Goal: Task Accomplishment & Management: Manage account settings

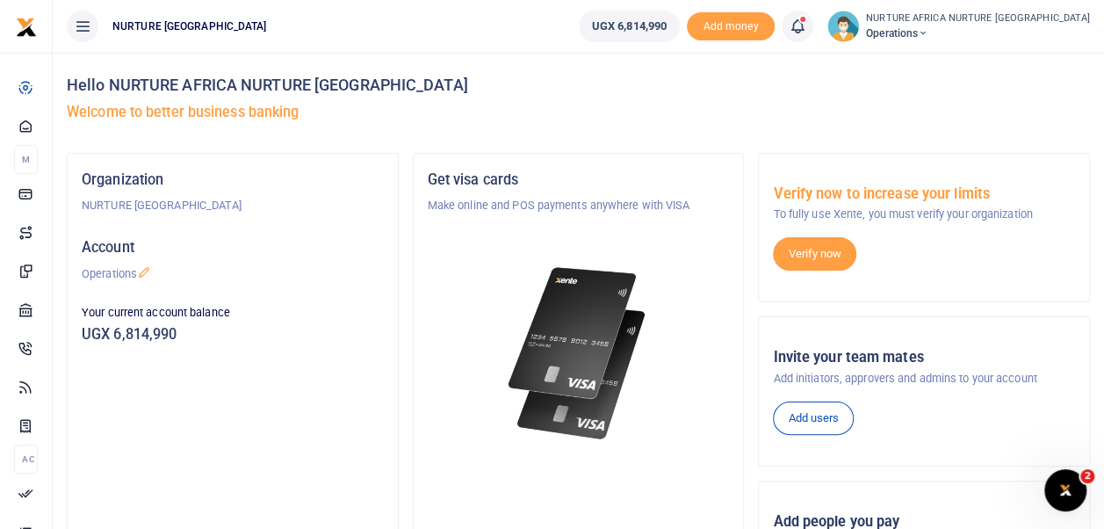
click at [806, 22] on icon at bounding box center [798, 26] width 18 height 19
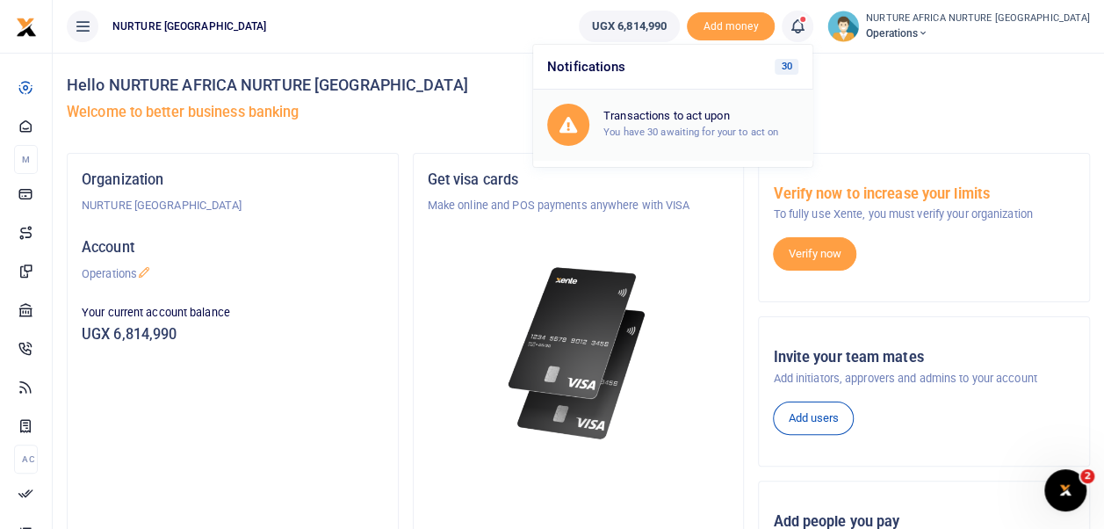
click at [767, 123] on div "Transactions to act upon You have 30 awaiting for your to act on" at bounding box center [700, 124] width 195 height 31
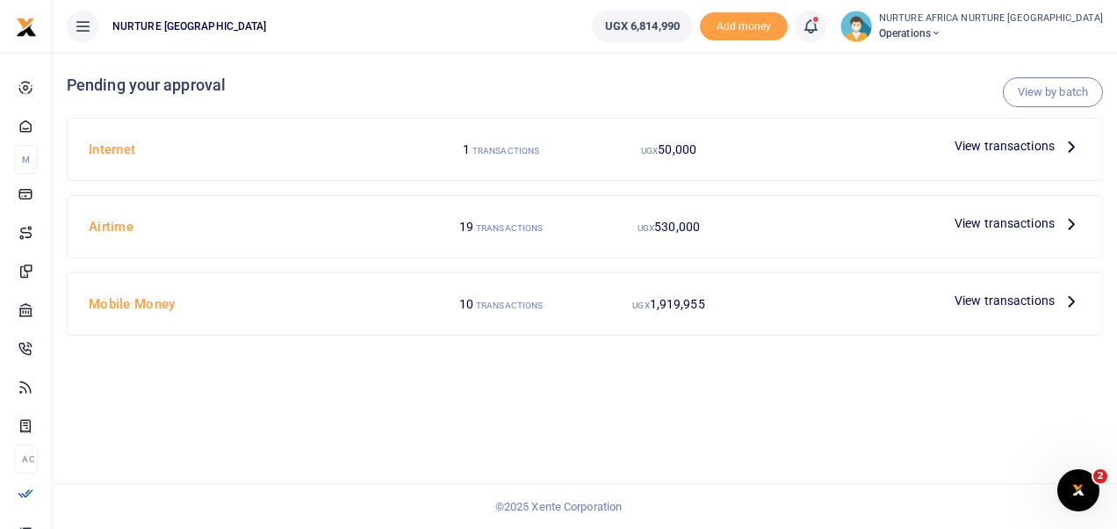
click at [1001, 299] on span "View transactions" at bounding box center [1005, 300] width 100 height 19
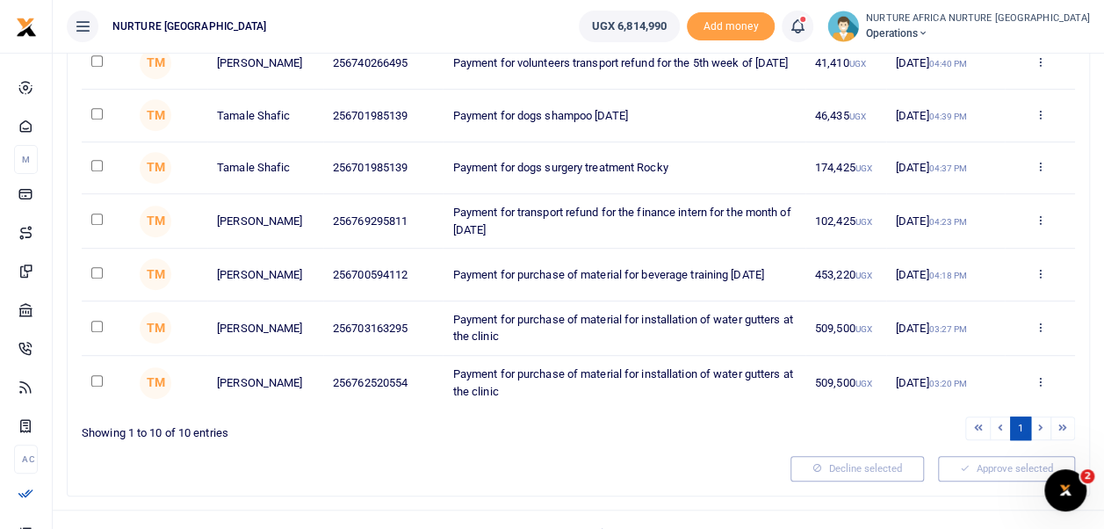
scroll to position [406, 0]
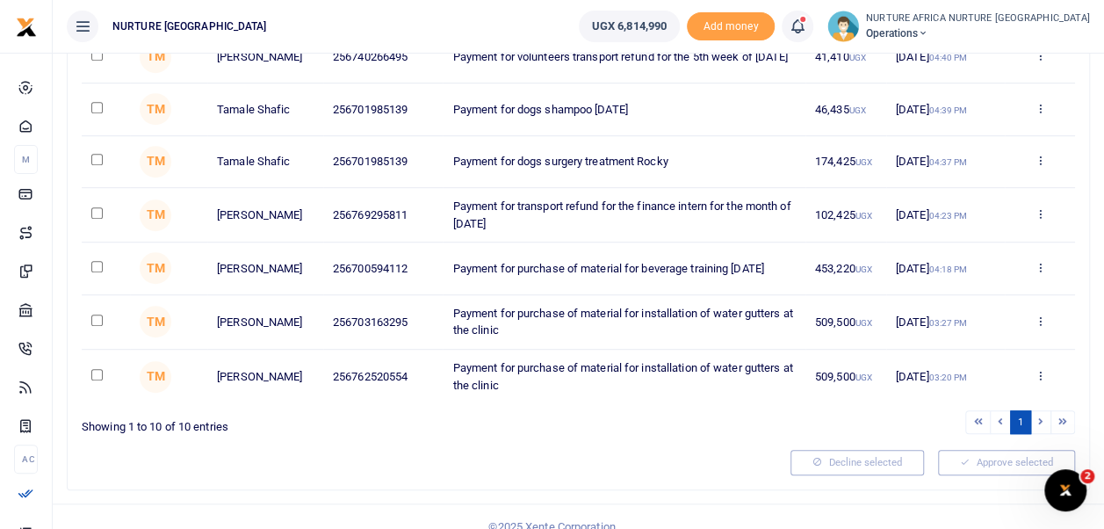
click at [99, 326] on input "checkbox" at bounding box center [96, 319] width 11 height 11
checkbox input "true"
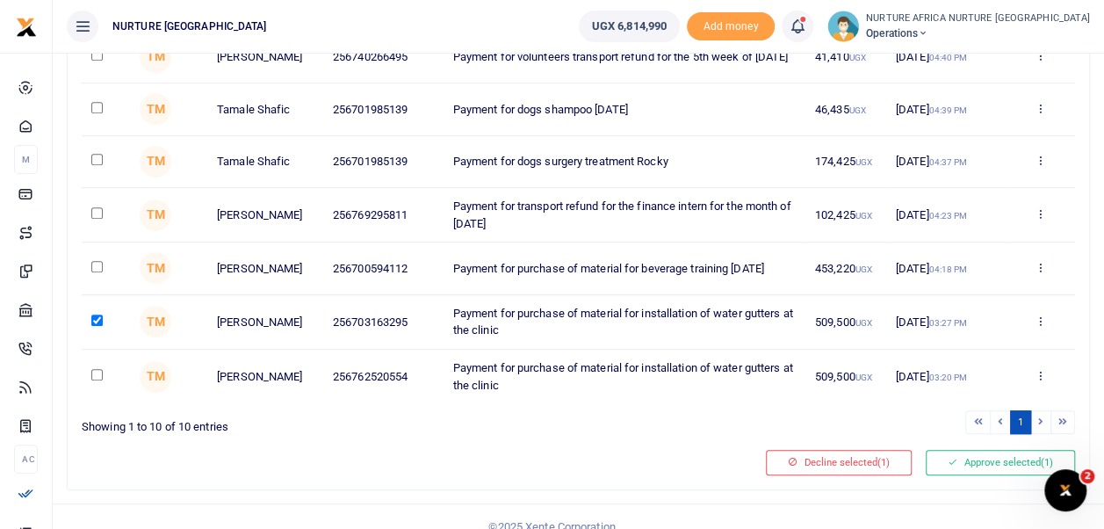
click at [95, 380] on input "checkbox" at bounding box center [96, 374] width 11 height 11
checkbox input "true"
click at [94, 272] on input "checkbox" at bounding box center [96, 266] width 11 height 11
checkbox input "true"
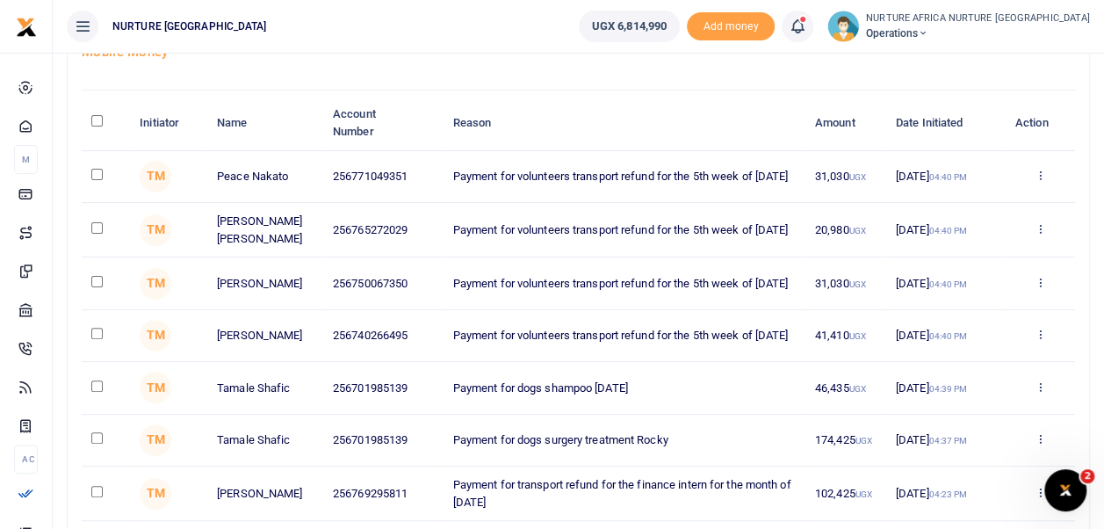
scroll to position [117, 0]
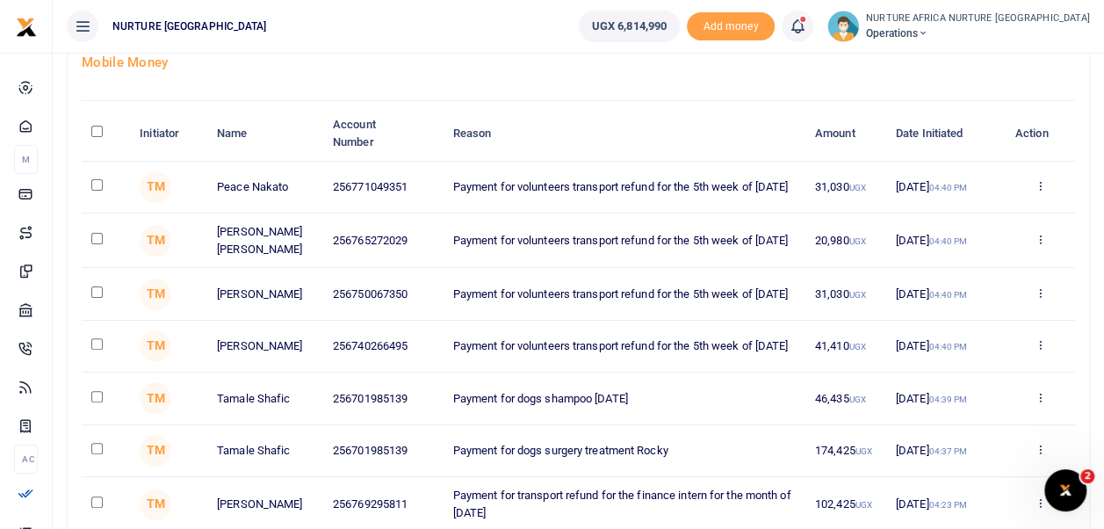
click at [98, 128] on input "\a \a : activate to sort column descending" at bounding box center [96, 131] width 11 height 11
checkbox input "true"
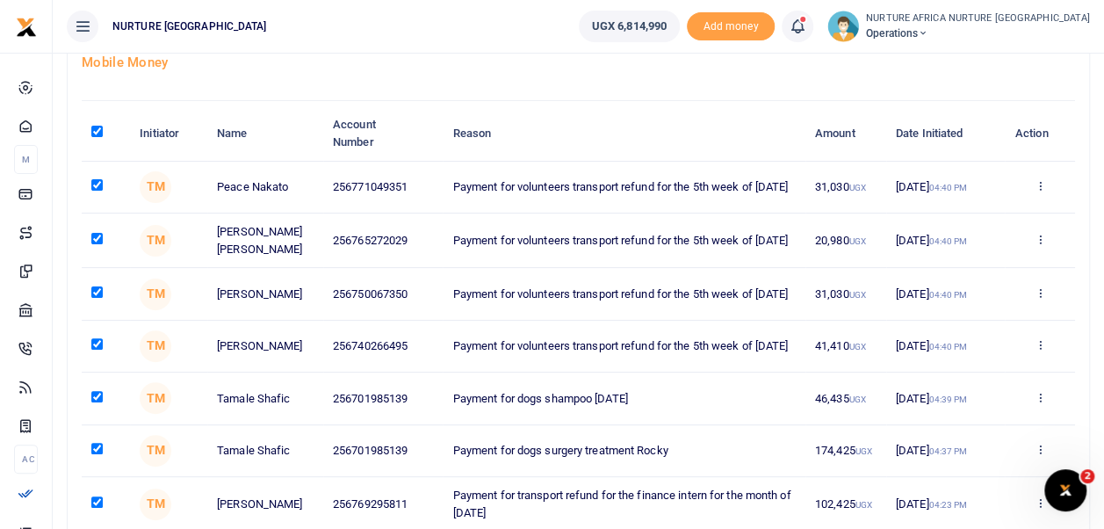
checkbox input "true"
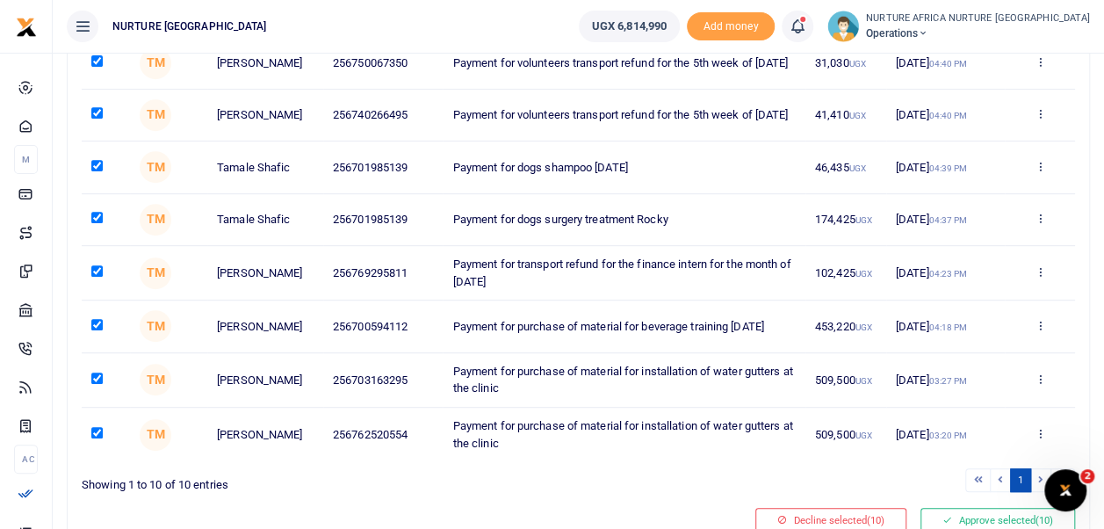
scroll to position [436, 0]
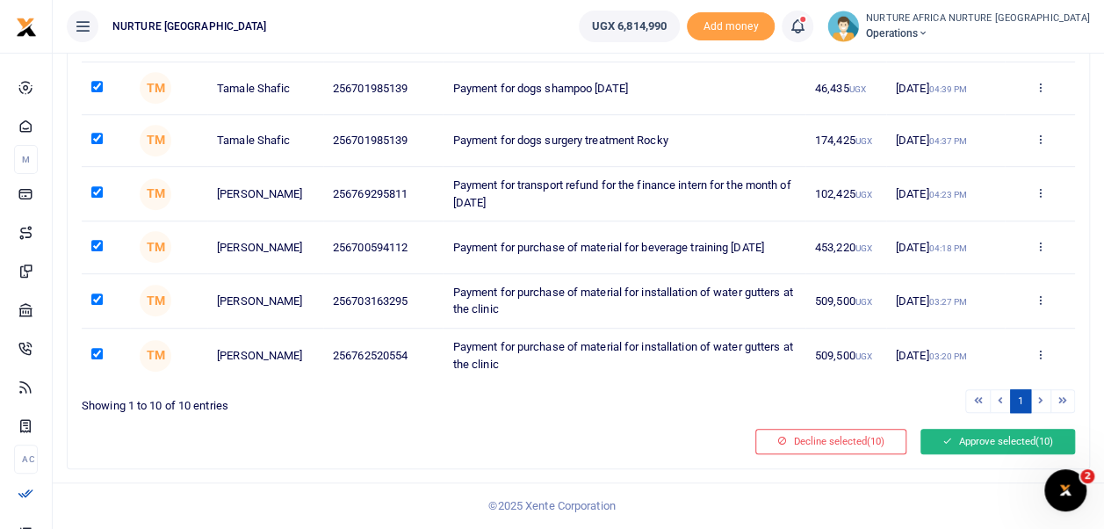
click at [966, 441] on button "Approve selected (10)" at bounding box center [997, 441] width 155 height 25
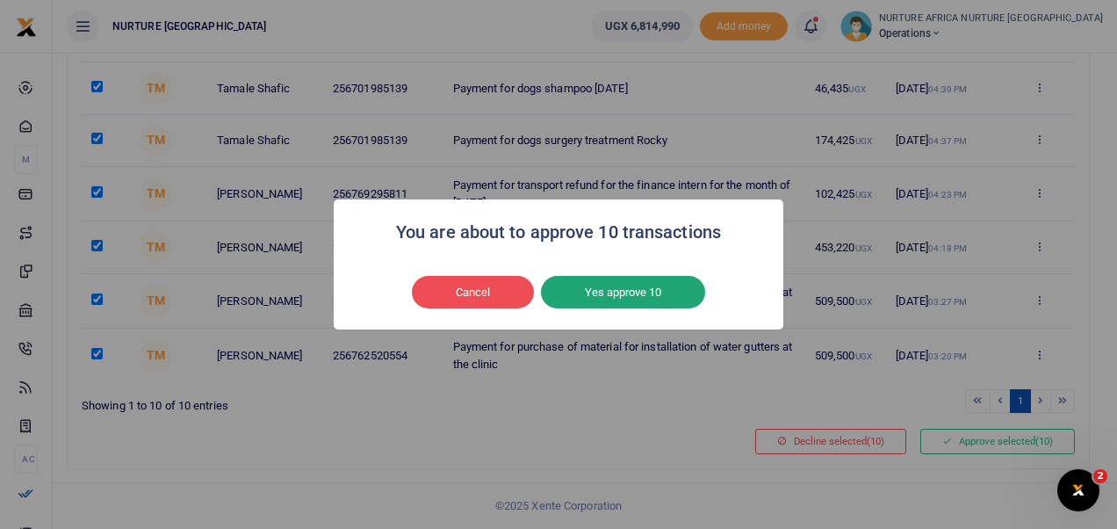
click at [615, 281] on button "Yes approve 10" at bounding box center [623, 292] width 164 height 33
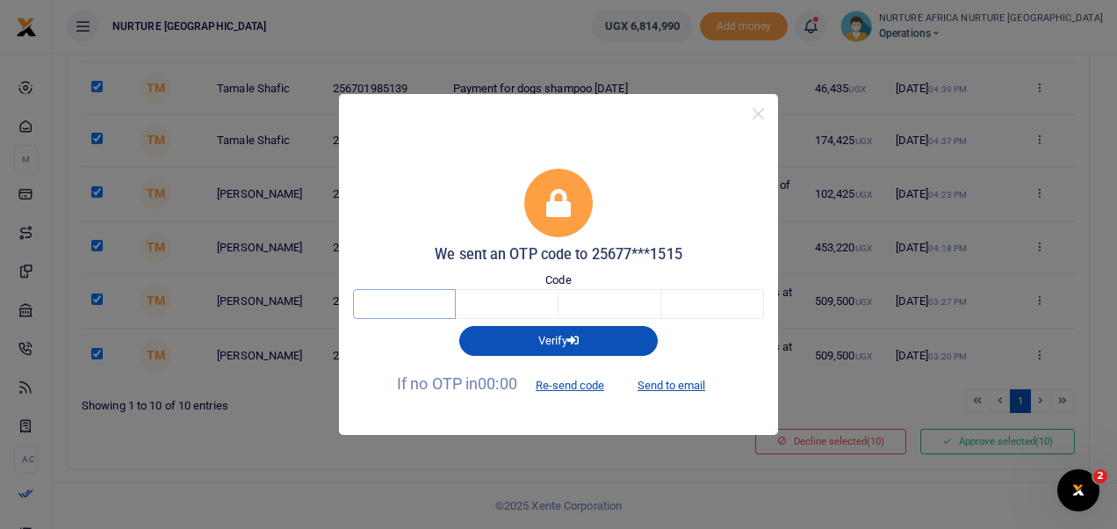
click at [376, 304] on input "text" at bounding box center [404, 304] width 103 height 30
type input "2"
type input "5"
type input "2"
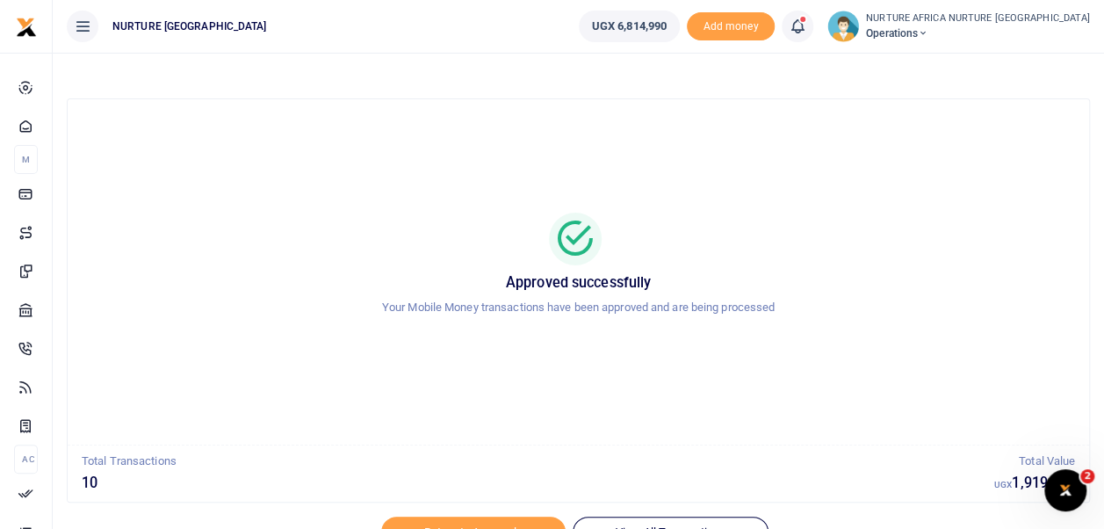
click at [806, 35] on icon at bounding box center [798, 26] width 18 height 19
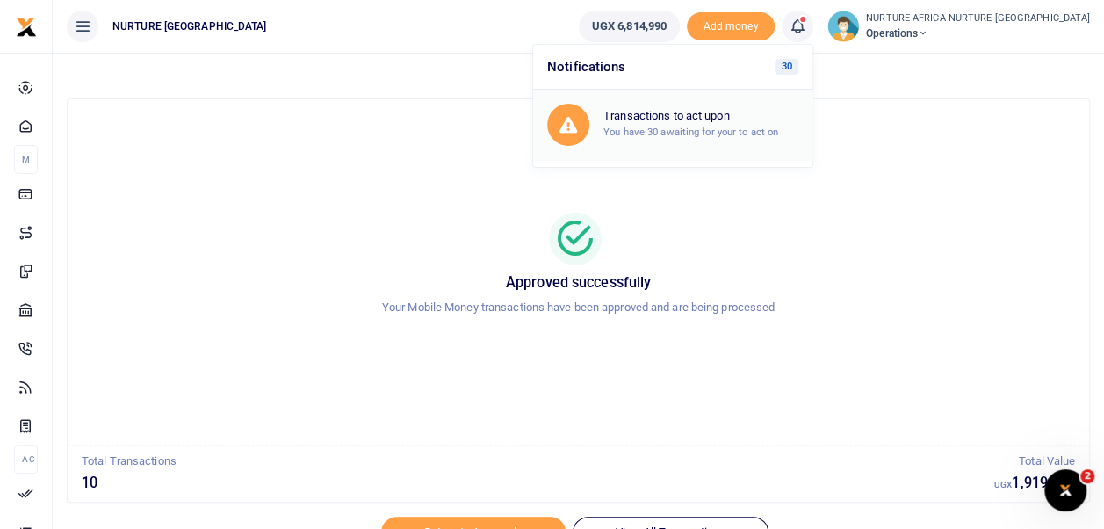
click at [771, 121] on h6 "Transactions to act upon" at bounding box center [700, 116] width 195 height 14
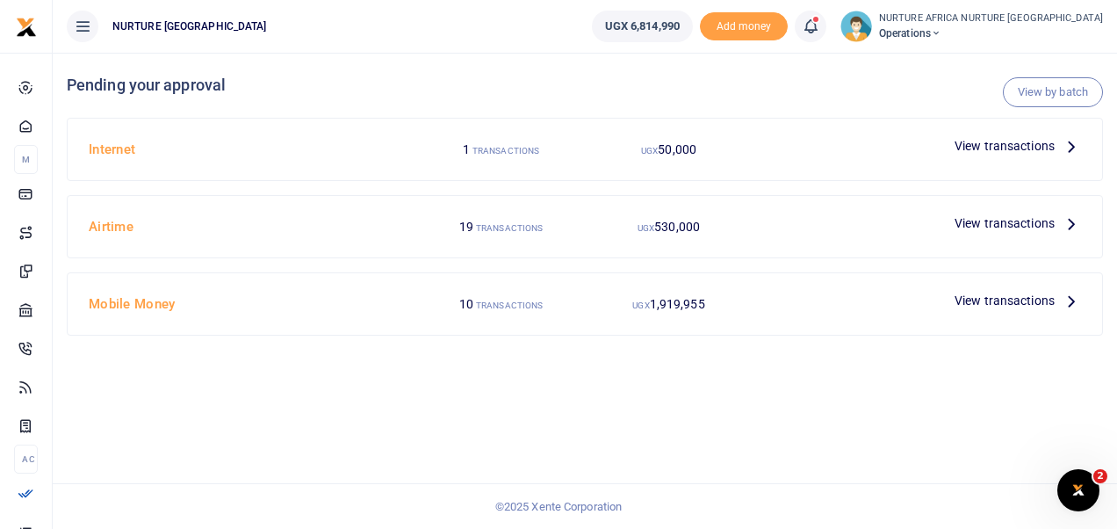
click at [985, 302] on span "View transactions" at bounding box center [1005, 300] width 100 height 19
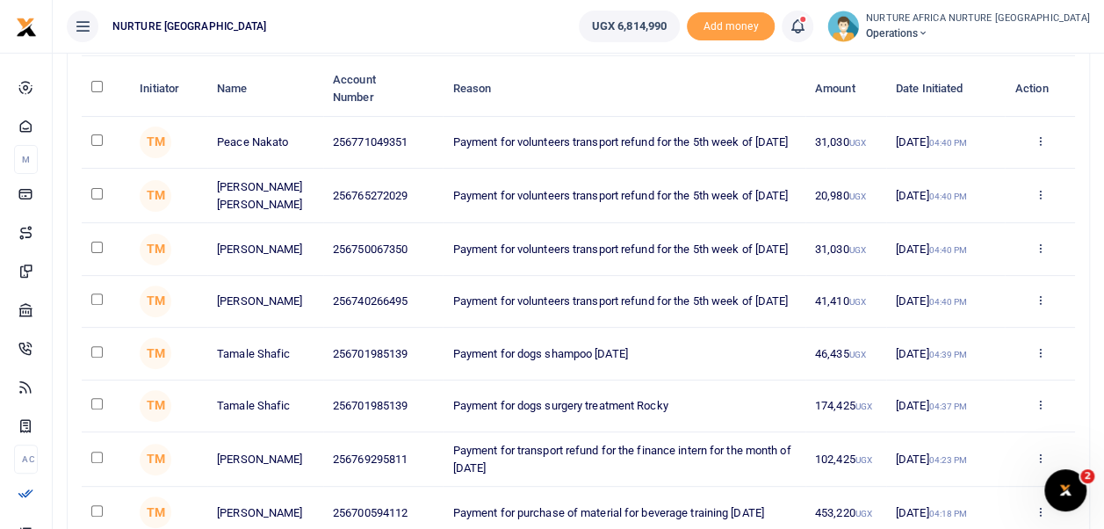
scroll to position [149, 0]
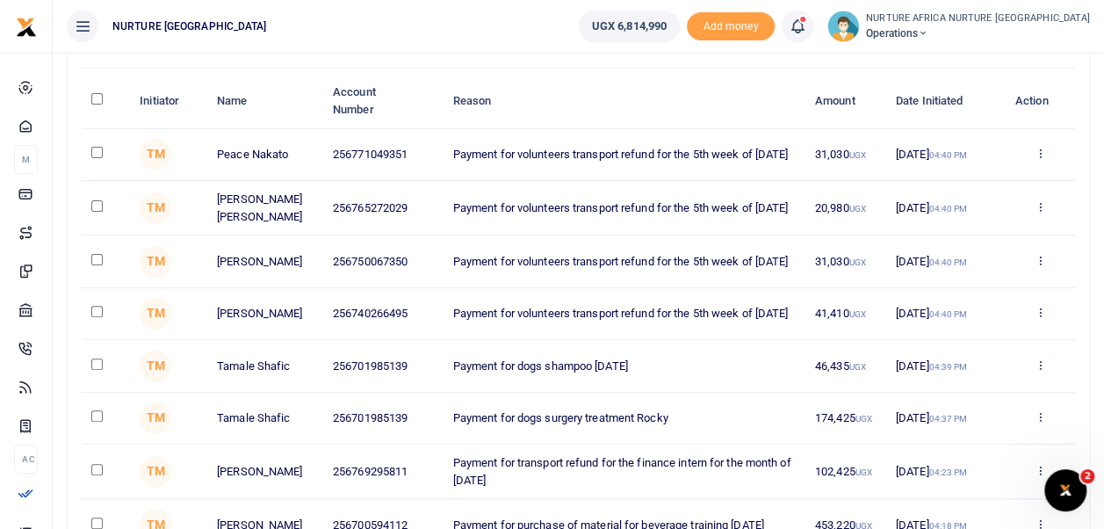
click at [102, 95] on input "\a \a : activate to sort column descending" at bounding box center [96, 98] width 11 height 11
checkbox input "true"
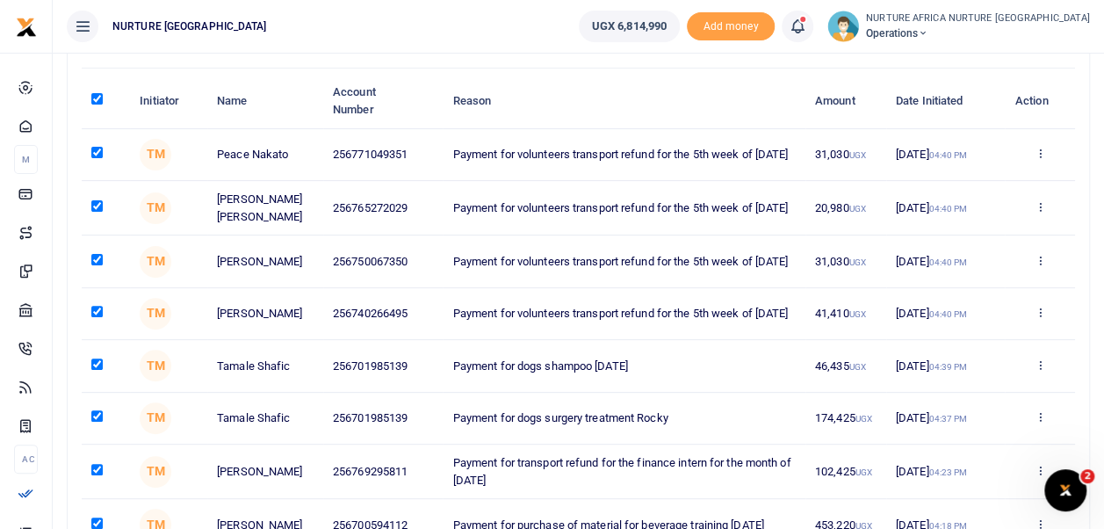
checkbox input "true"
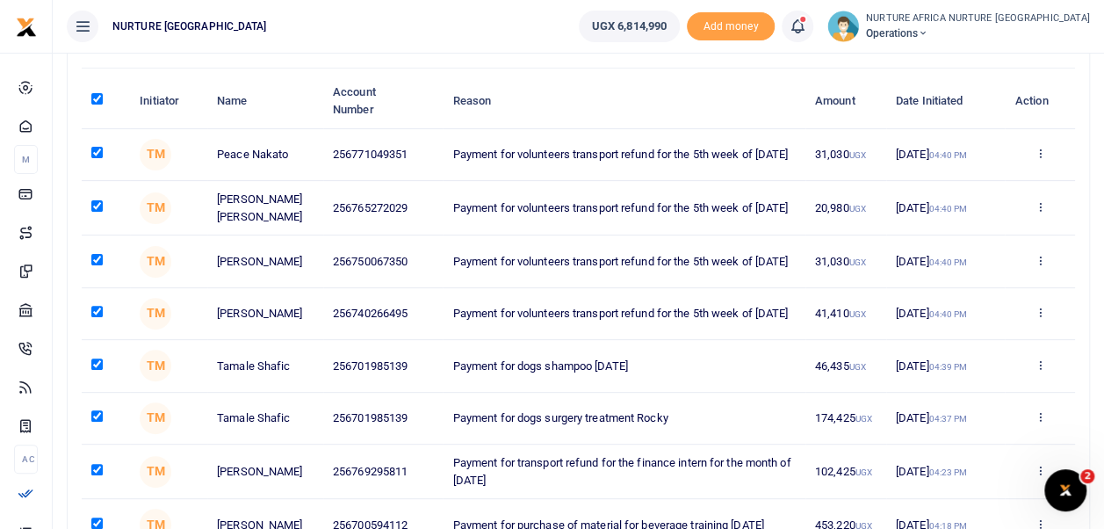
checkbox input "true"
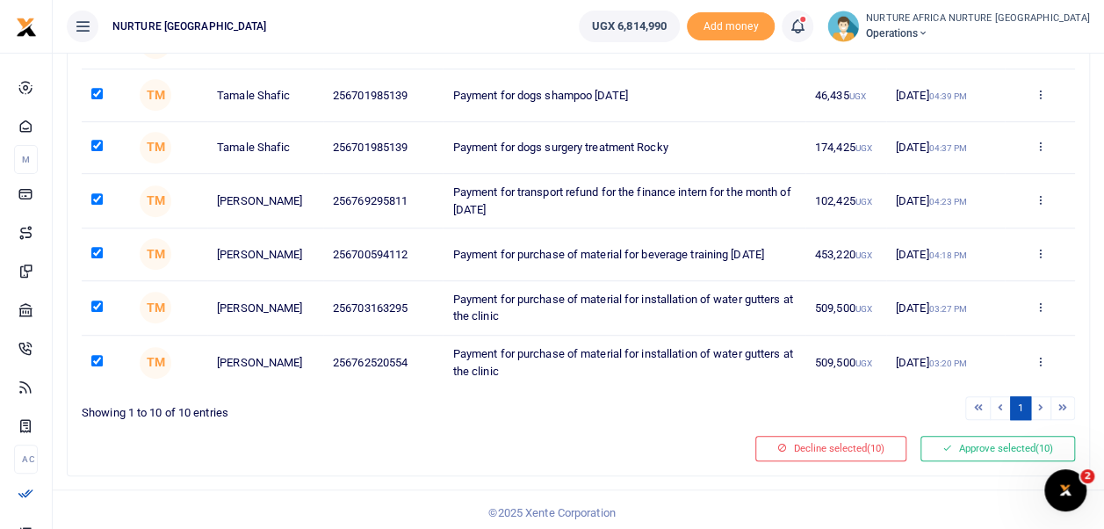
scroll to position [436, 0]
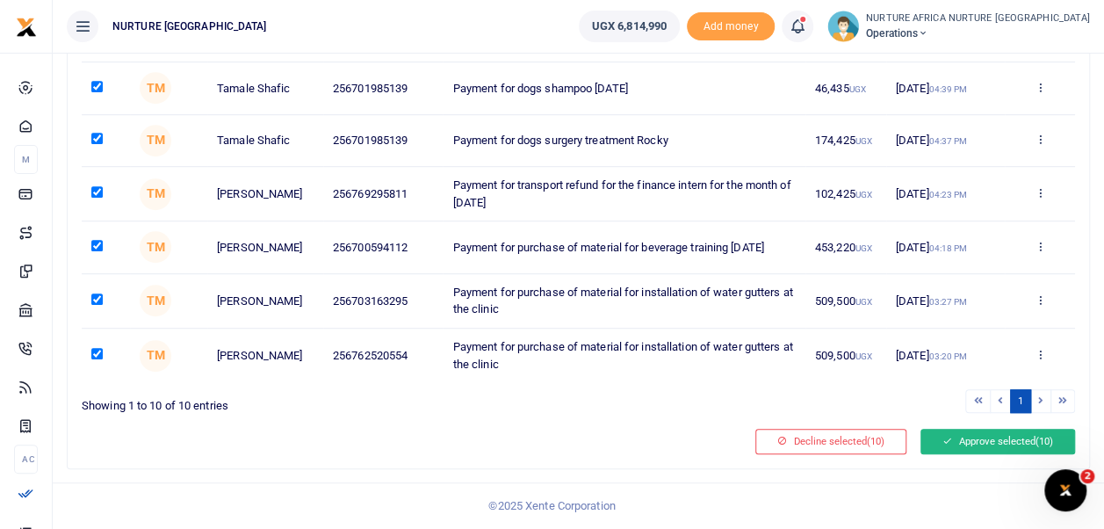
click at [977, 441] on button "Approve selected (10)" at bounding box center [997, 441] width 155 height 25
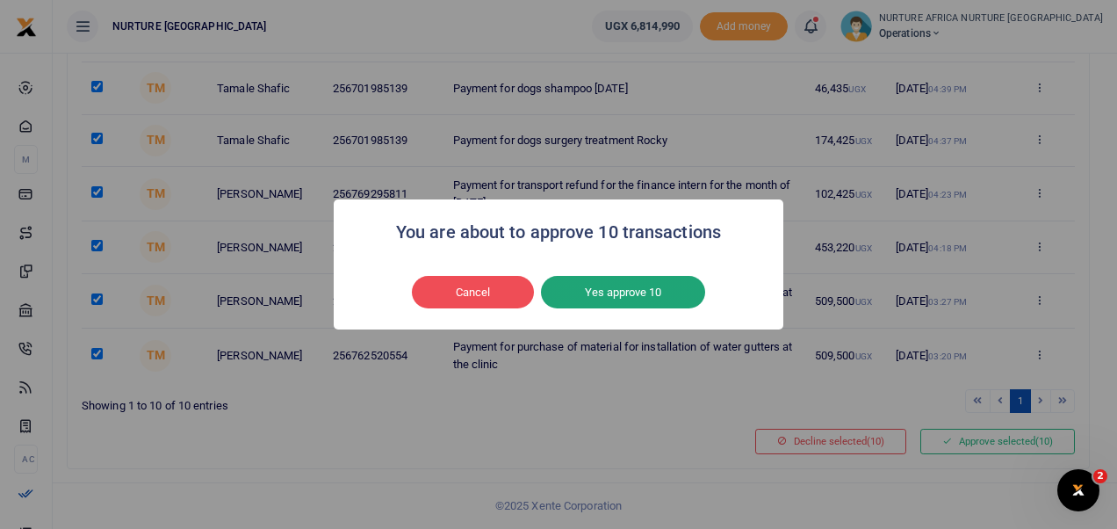
click at [651, 295] on button "Yes approve 10" at bounding box center [623, 292] width 164 height 33
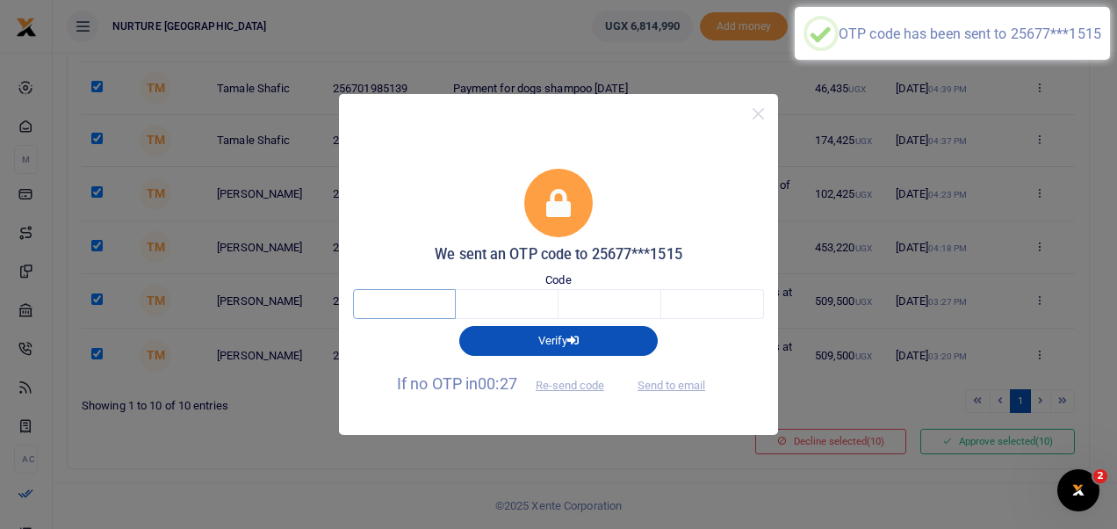
click at [420, 298] on input "text" at bounding box center [404, 304] width 103 height 30
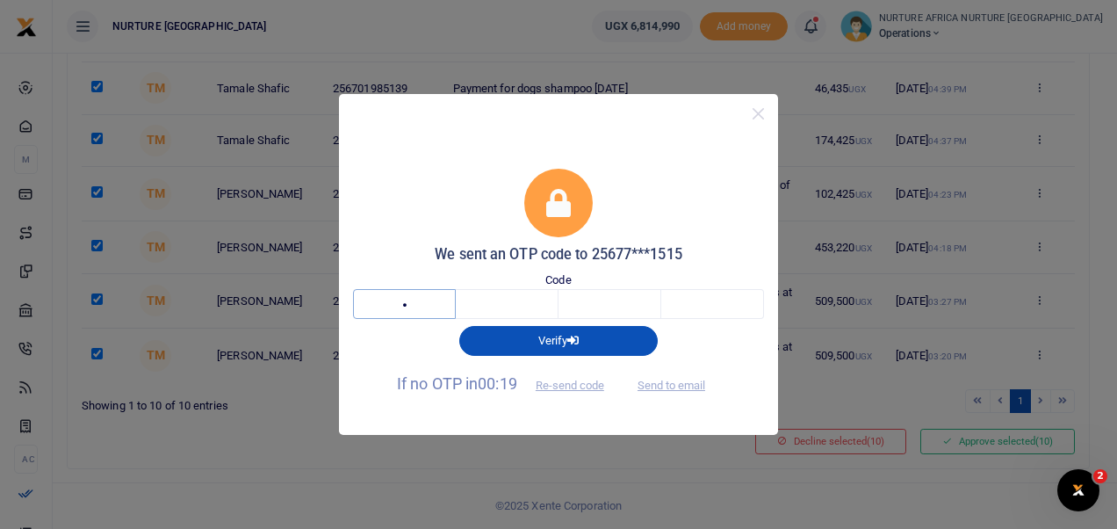
type input "9"
type input "2"
type input "4"
type input "5"
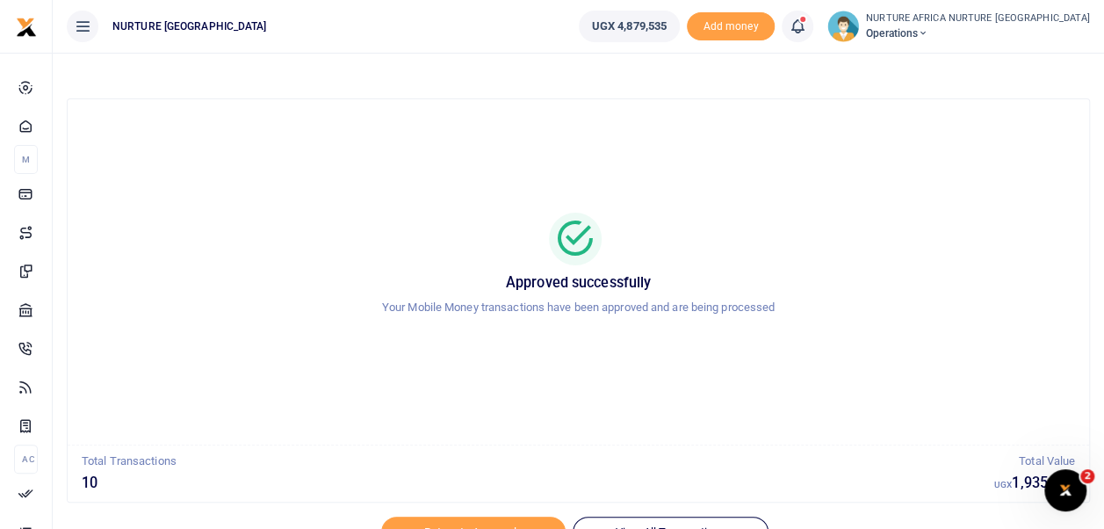
click at [806, 21] on icon at bounding box center [798, 26] width 18 height 19
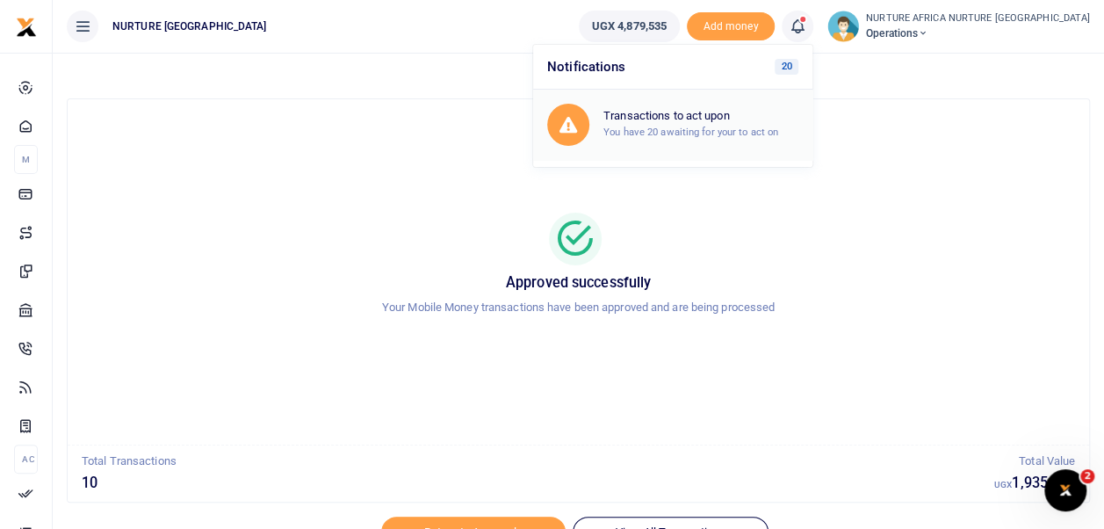
click at [764, 123] on div "Transactions to act upon You have 20 awaiting for your to act on" at bounding box center [700, 124] width 195 height 31
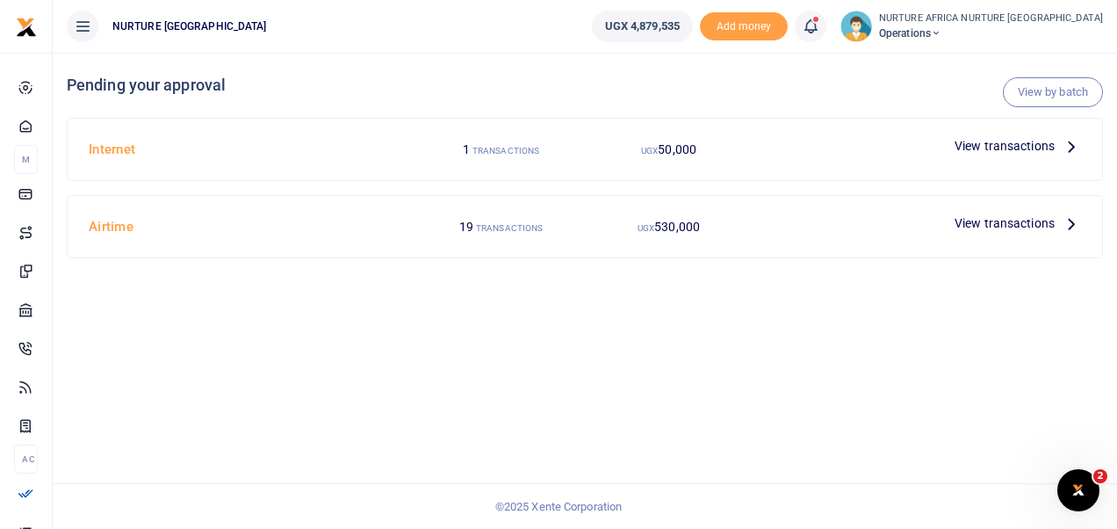
click at [1027, 221] on span "View transactions" at bounding box center [1005, 222] width 100 height 19
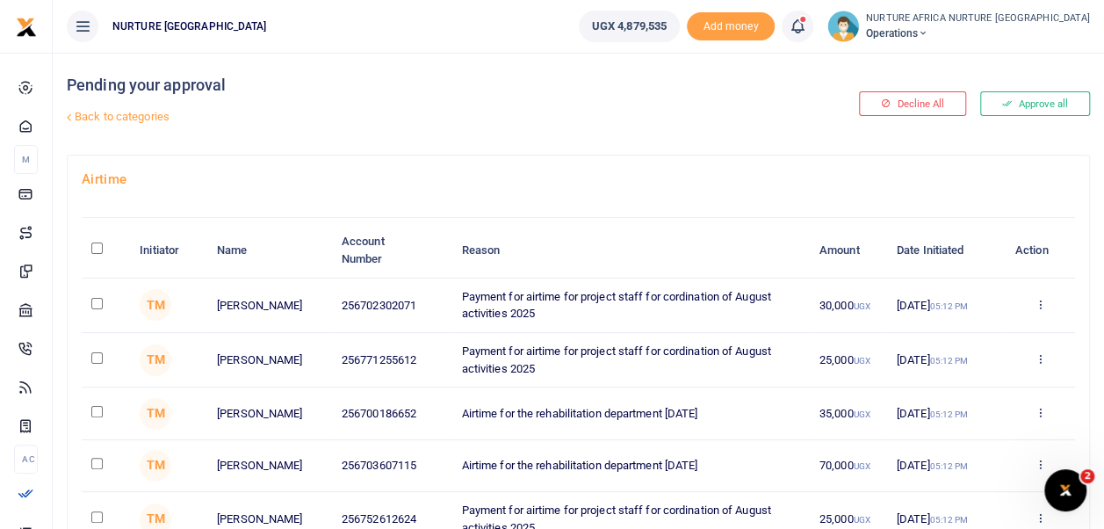
click at [95, 239] on th "\a \a : activate to sort column descending" at bounding box center [106, 250] width 48 height 54
click at [95, 249] on input "\a \a : activate to sort column descending" at bounding box center [96, 247] width 11 height 11
checkbox input "true"
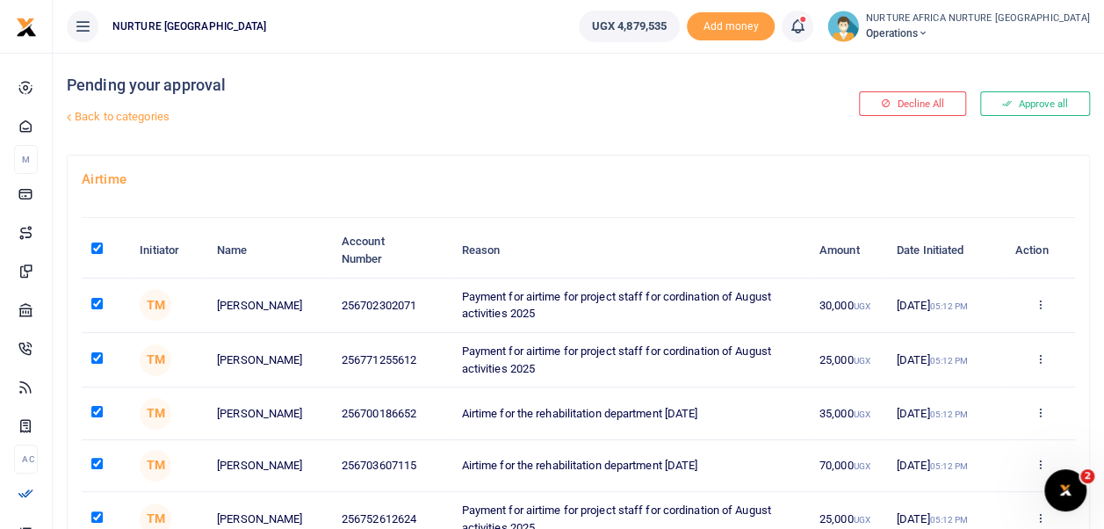
checkbox input "true"
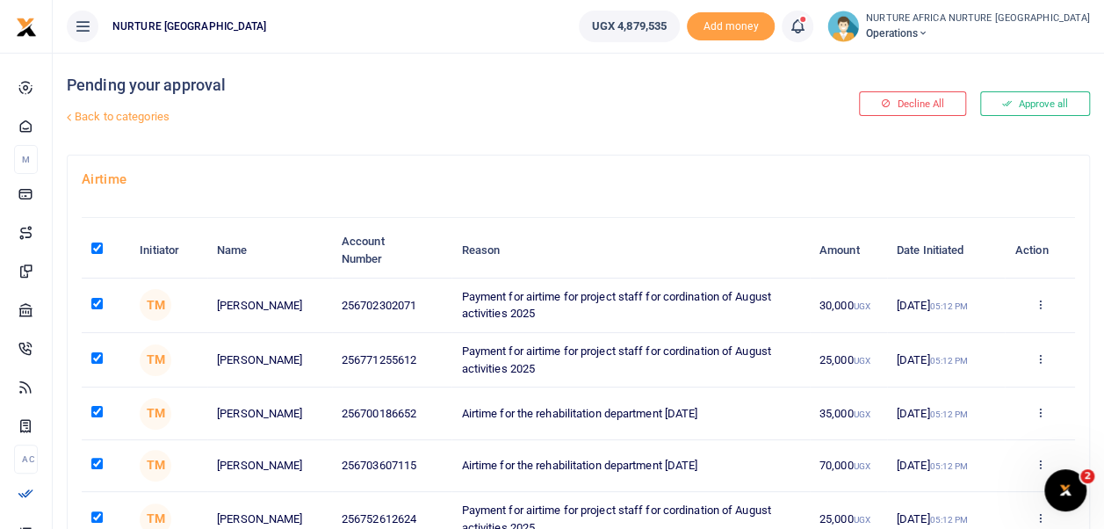
checkbox input "true"
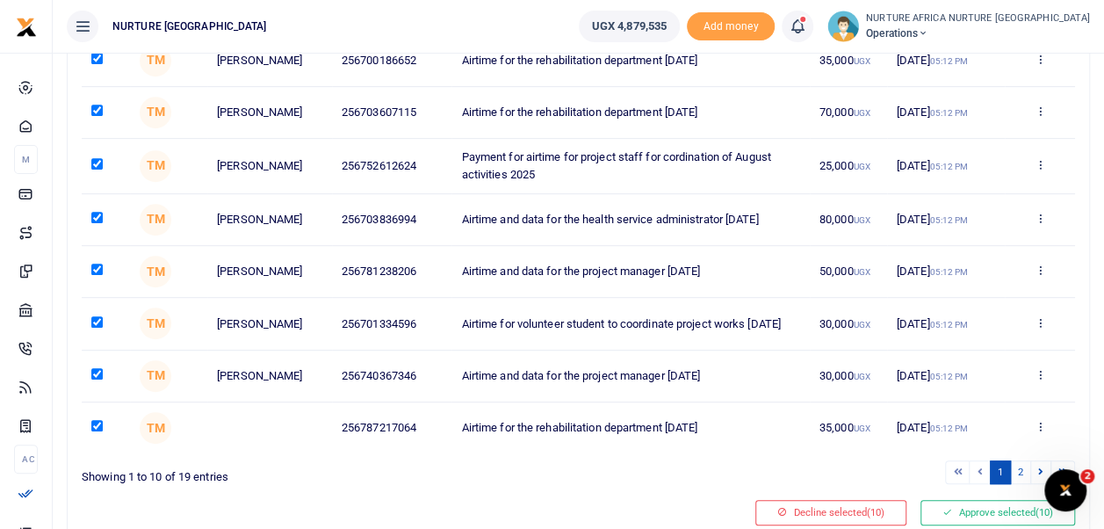
scroll to position [357, 0]
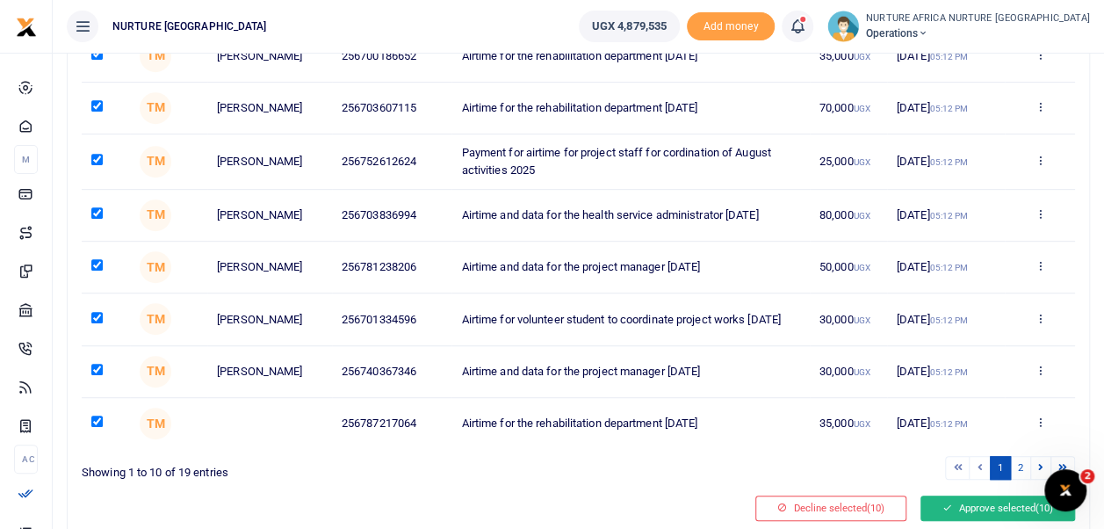
click at [968, 520] on button "Approve selected (10)" at bounding box center [997, 507] width 155 height 25
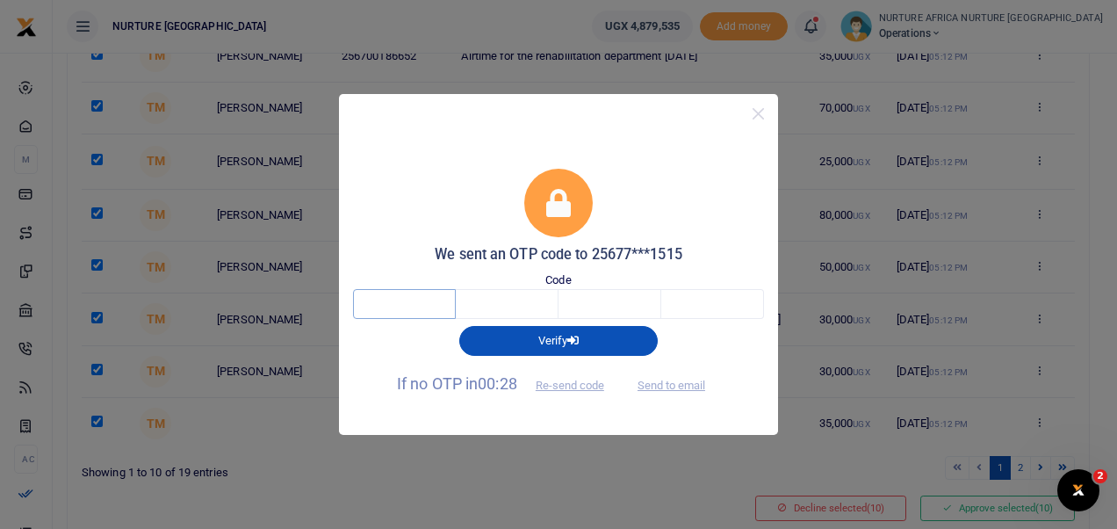
click at [416, 305] on input "text" at bounding box center [404, 304] width 103 height 30
type input "5"
type input "9"
type input "5"
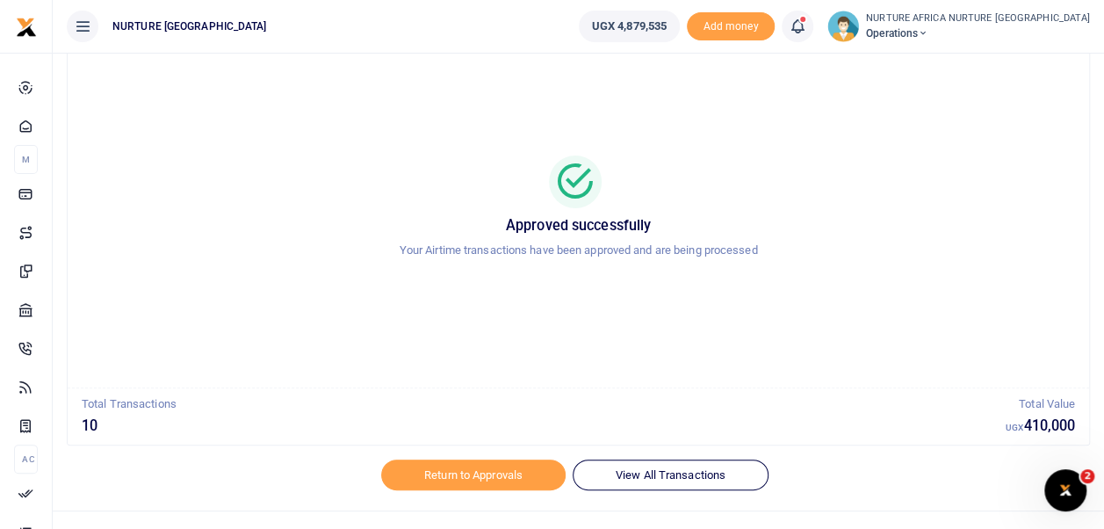
scroll to position [83, 0]
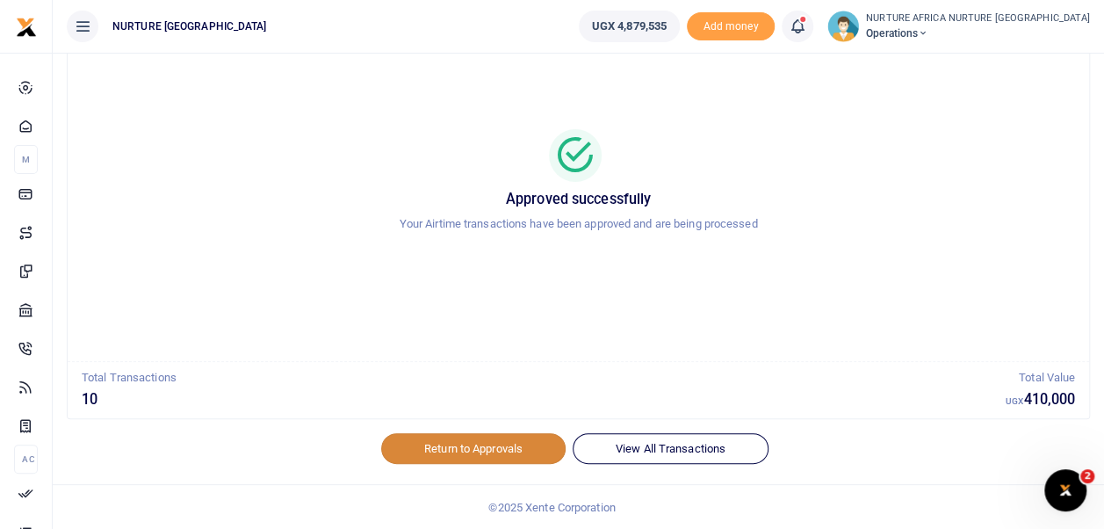
click at [492, 450] on link "Return to Approvals" at bounding box center [473, 448] width 184 height 30
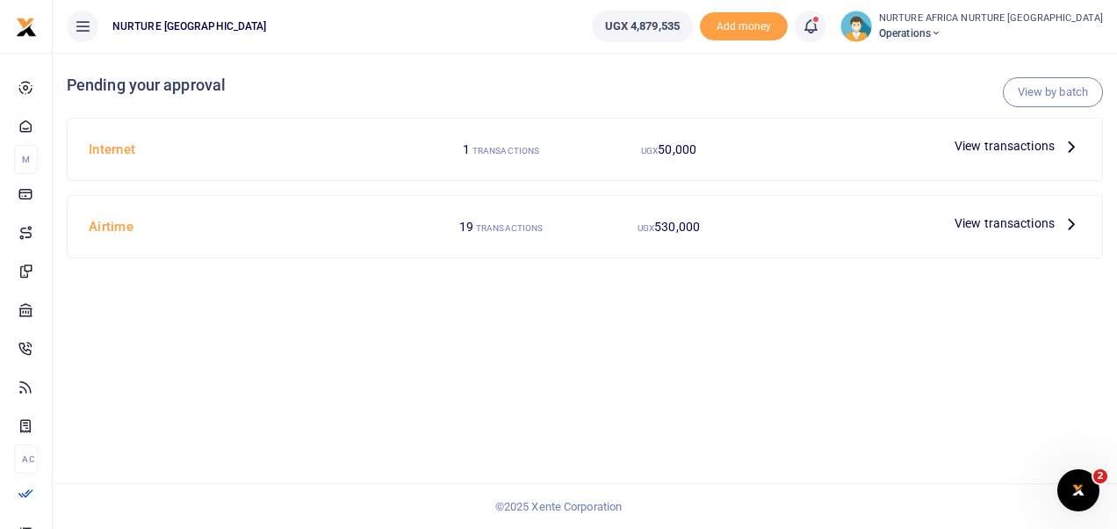
click at [1012, 217] on span "View transactions" at bounding box center [1005, 222] width 100 height 19
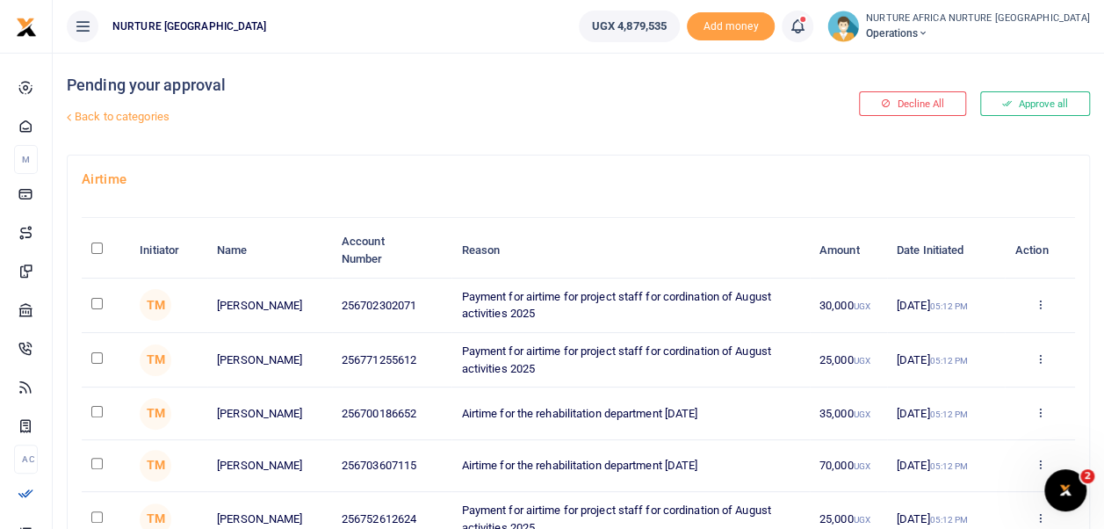
click at [97, 249] on input "\a \a : activate to sort column descending" at bounding box center [96, 247] width 11 height 11
checkbox input "true"
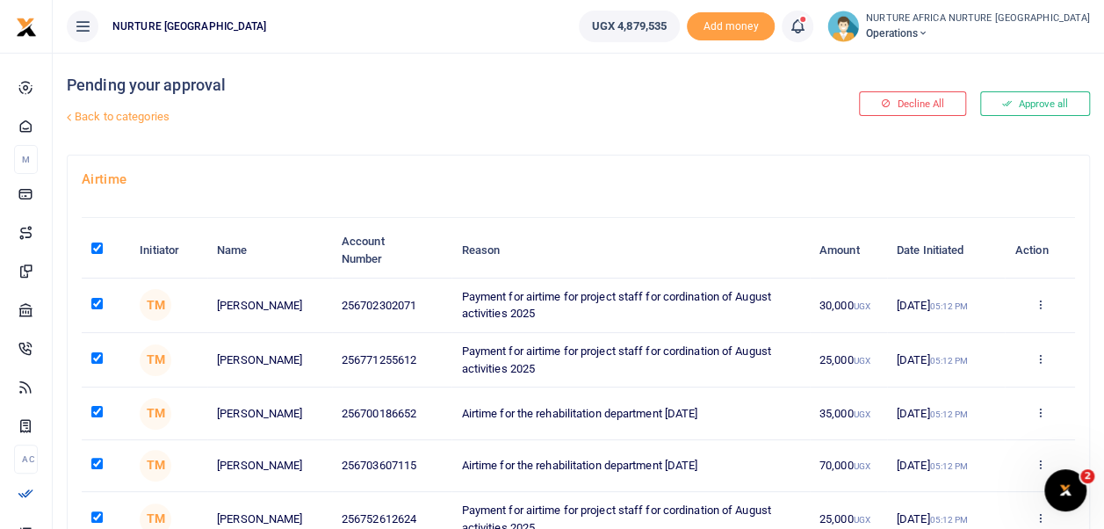
checkbox input "true"
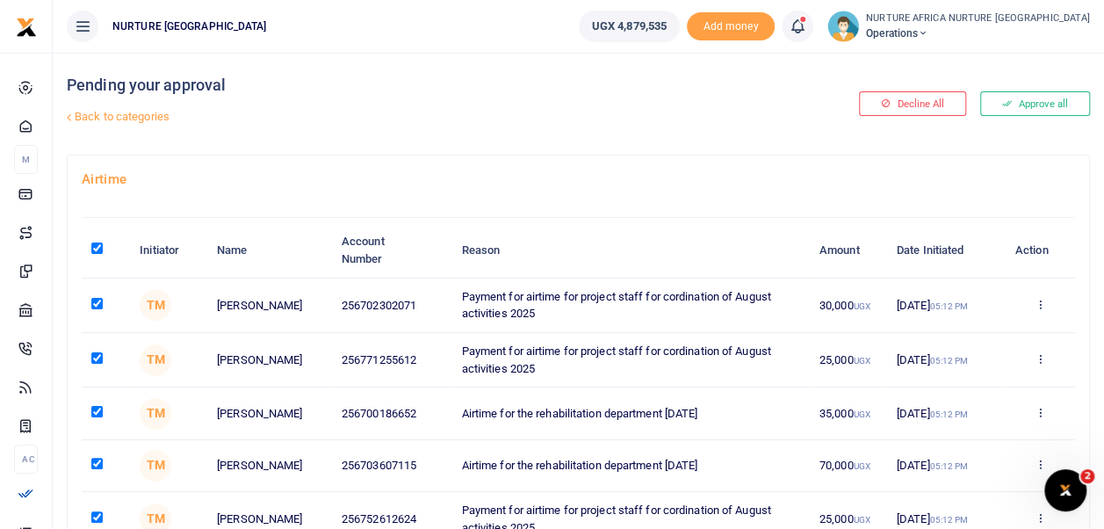
checkbox input "true"
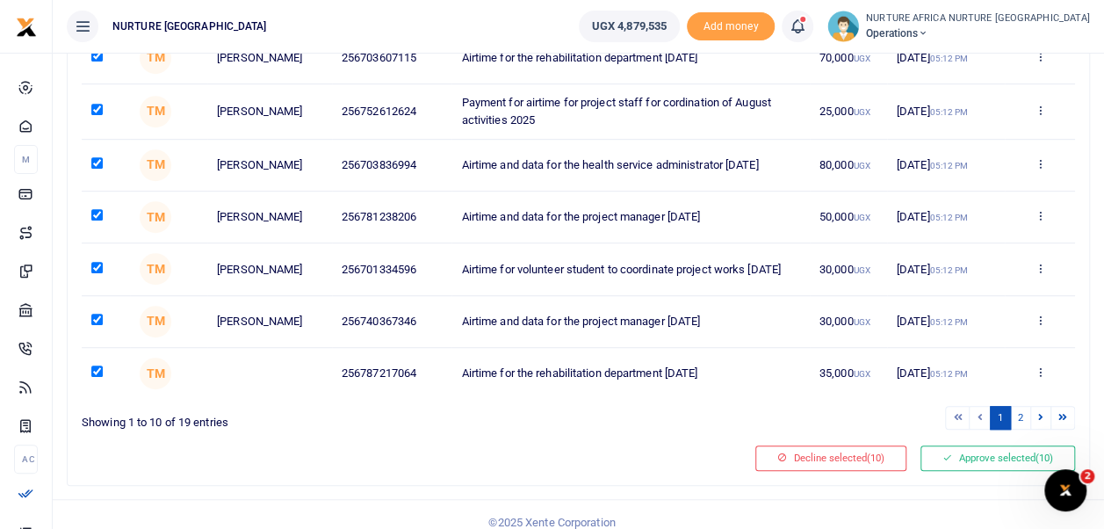
scroll to position [436, 0]
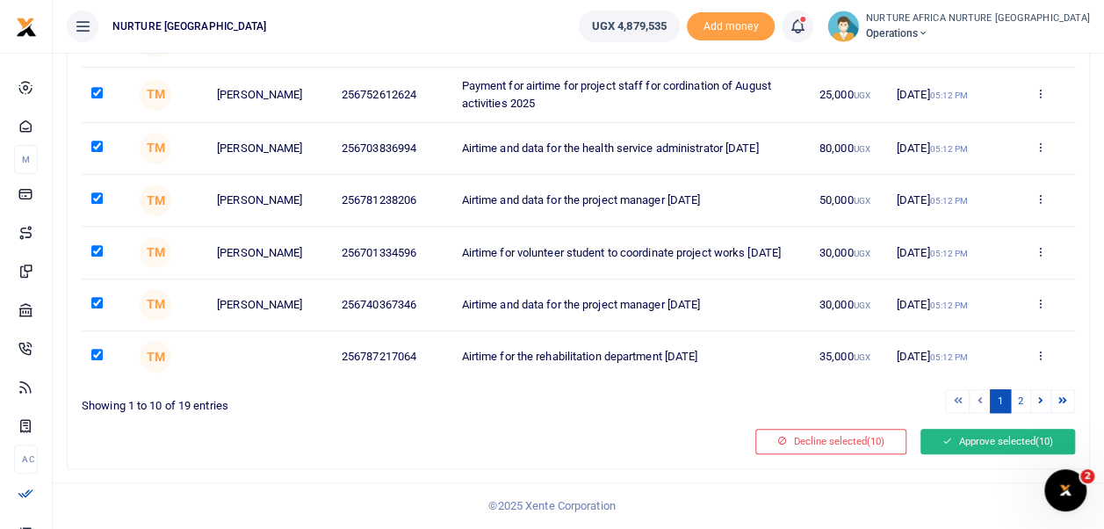
click at [998, 444] on button "Approve selected (10)" at bounding box center [997, 441] width 155 height 25
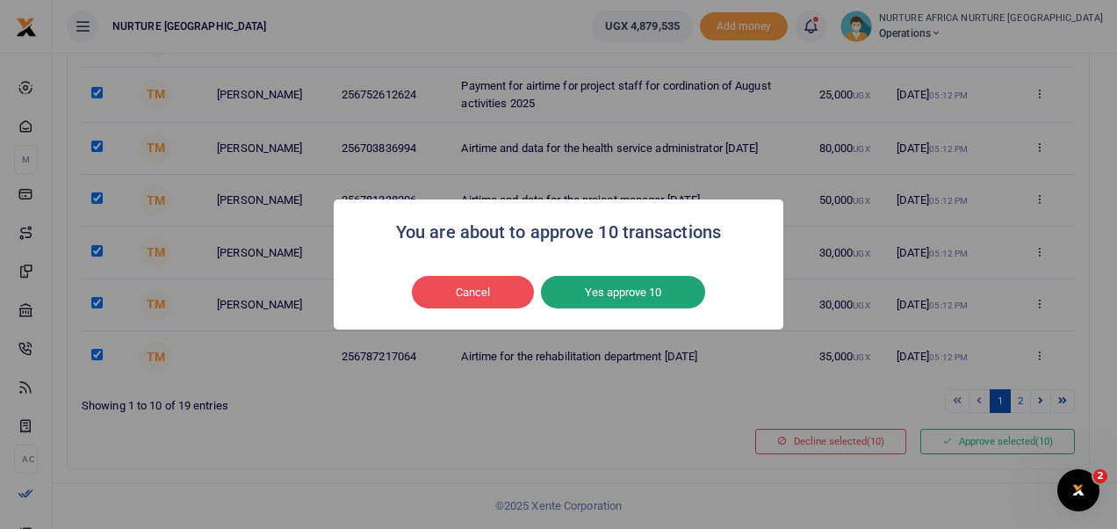
click at [625, 279] on button "Yes approve 10" at bounding box center [623, 292] width 164 height 33
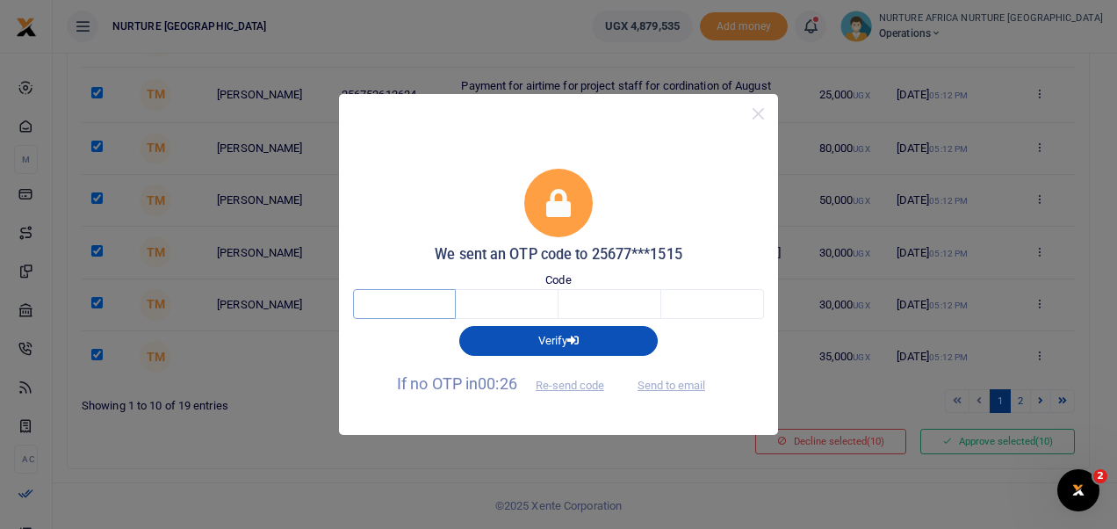
click at [411, 299] on input "text" at bounding box center [404, 304] width 103 height 30
type input "4"
type input "3"
type input "8"
type input "0"
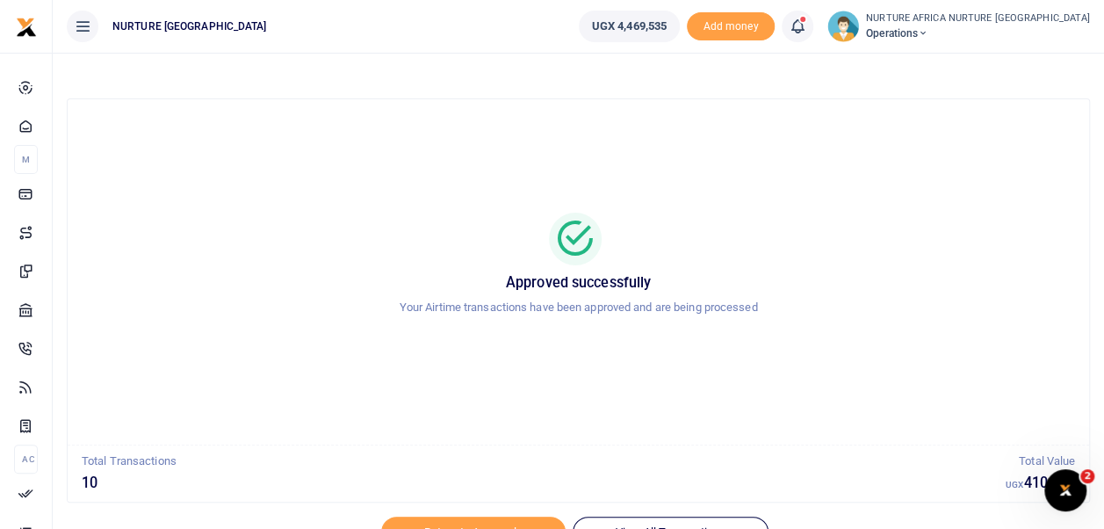
click at [806, 27] on icon at bounding box center [798, 26] width 18 height 19
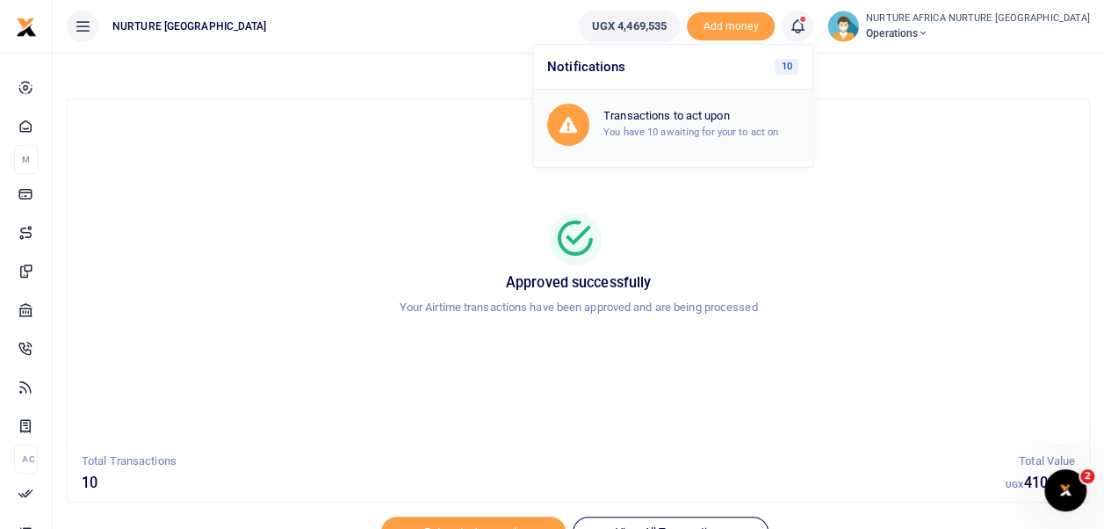
click at [746, 125] on div "Transactions to act upon You have 10 awaiting for your to act on" at bounding box center [700, 124] width 195 height 31
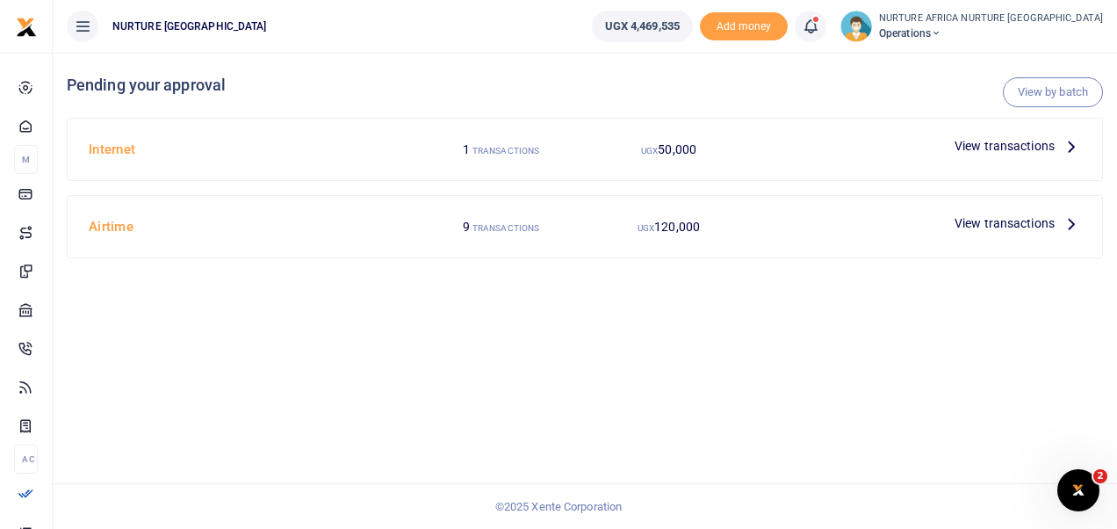
click at [983, 216] on span "View transactions" at bounding box center [1005, 222] width 100 height 19
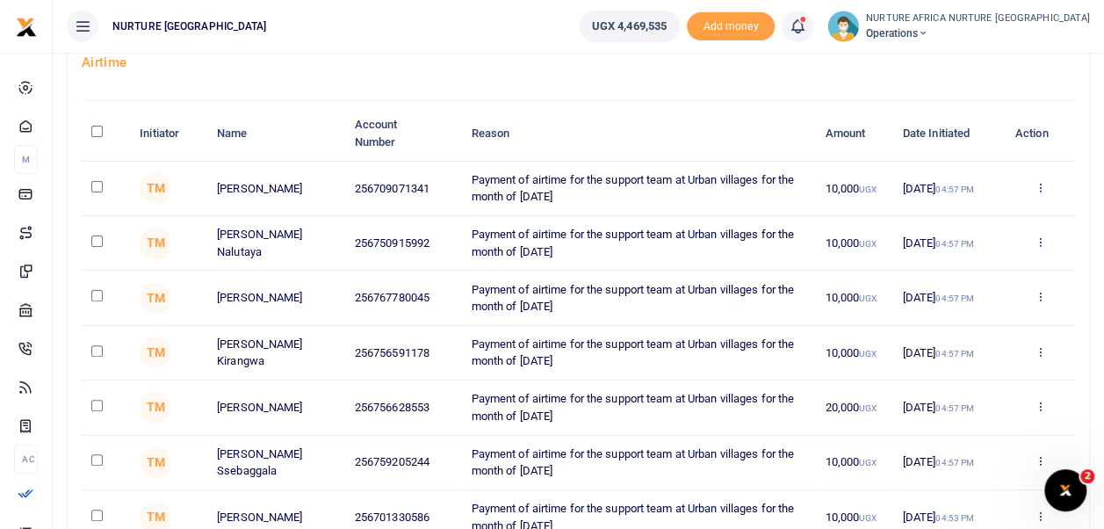
scroll to position [111, 0]
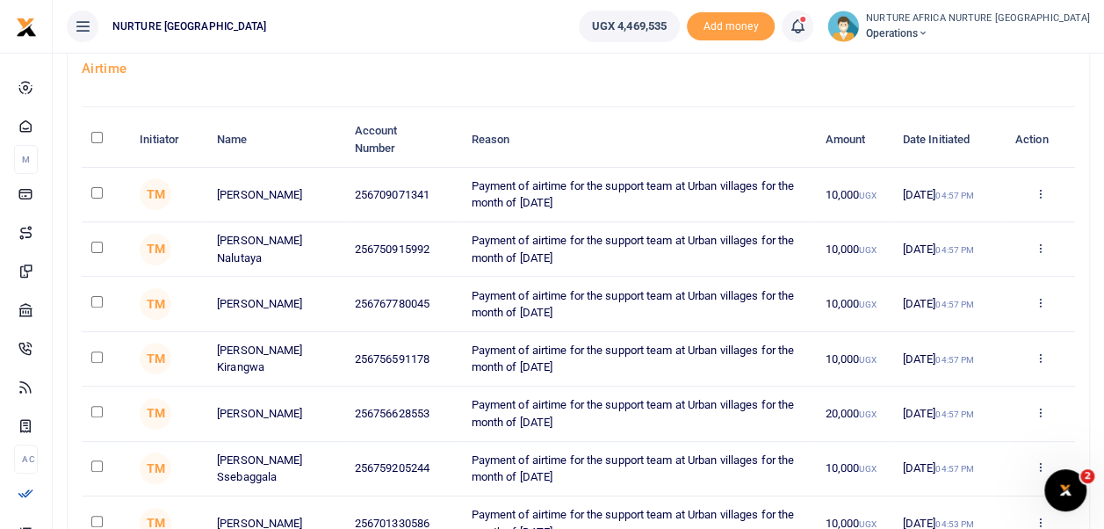
click at [95, 135] on input "\a \a : activate to sort column descending" at bounding box center [96, 137] width 11 height 11
checkbox input "true"
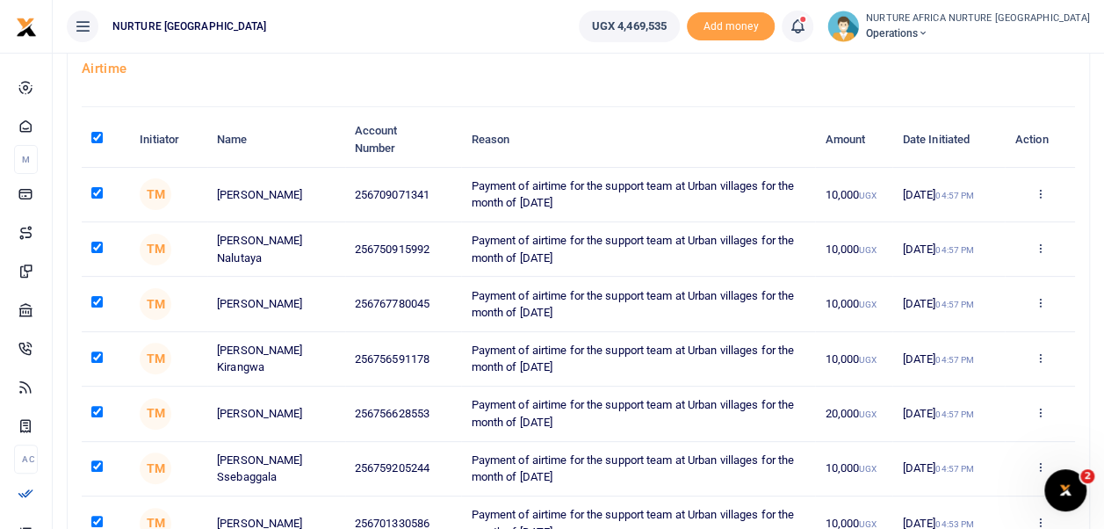
checkbox input "true"
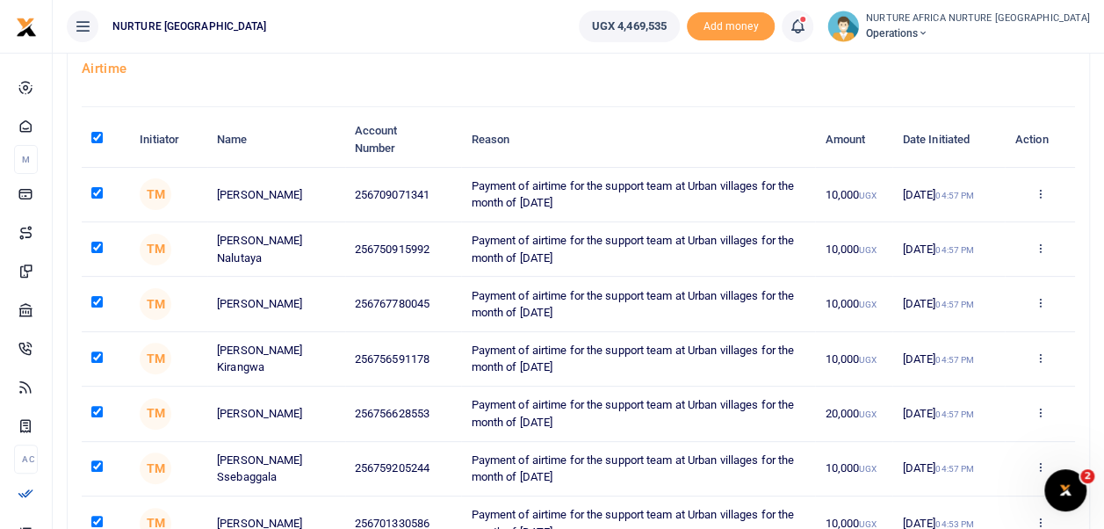
checkbox input "true"
click at [97, 355] on input "checkbox" at bounding box center [96, 356] width 11 height 11
checkbox input "false"
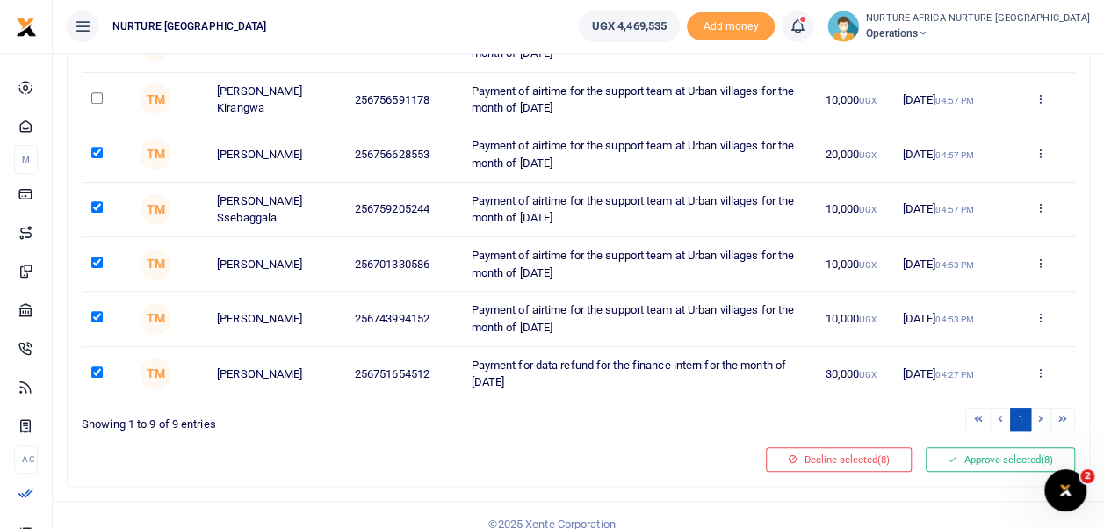
scroll to position [382, 0]
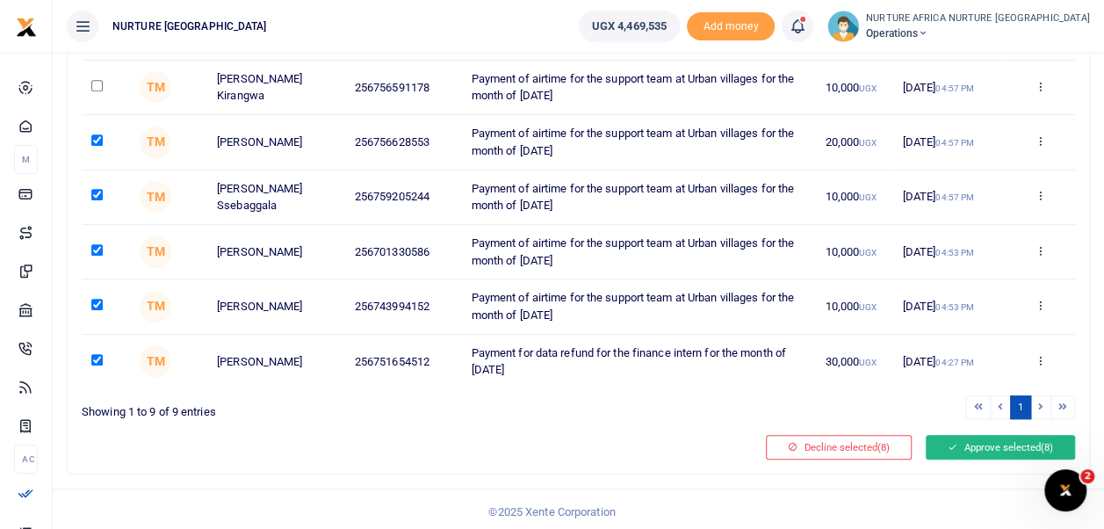
click at [998, 444] on button "Approve selected (8)" at bounding box center [1000, 447] width 149 height 25
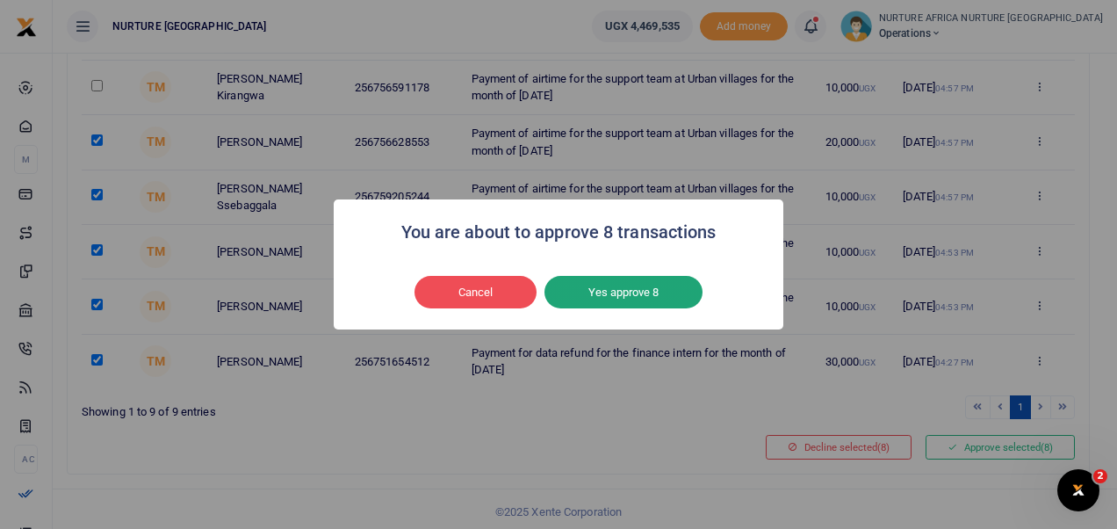
click at [634, 288] on button "Yes approve 8" at bounding box center [623, 292] width 158 height 33
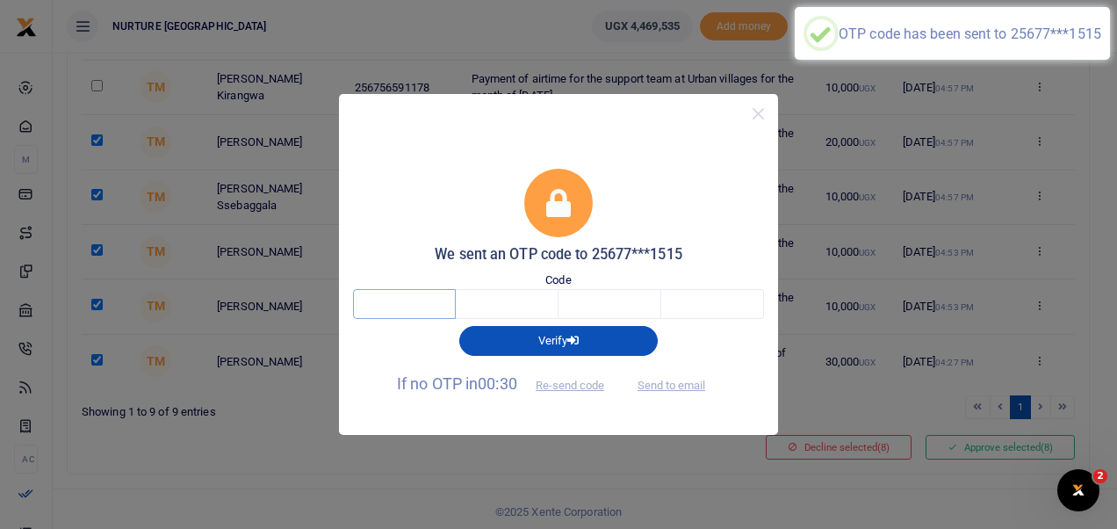
click at [434, 304] on input "text" at bounding box center [404, 304] width 103 height 30
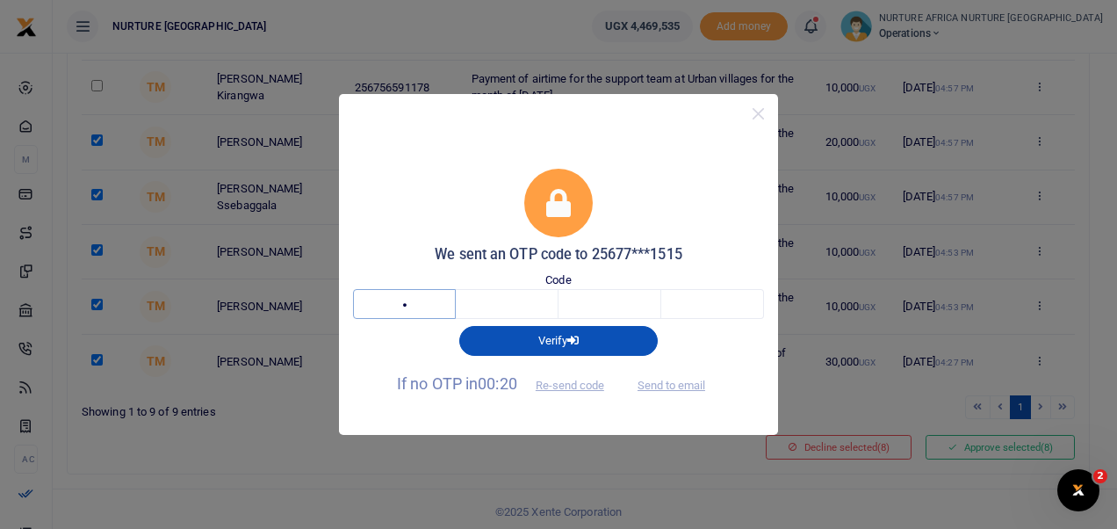
type input "6"
type input "5"
type input "2"
type input "8"
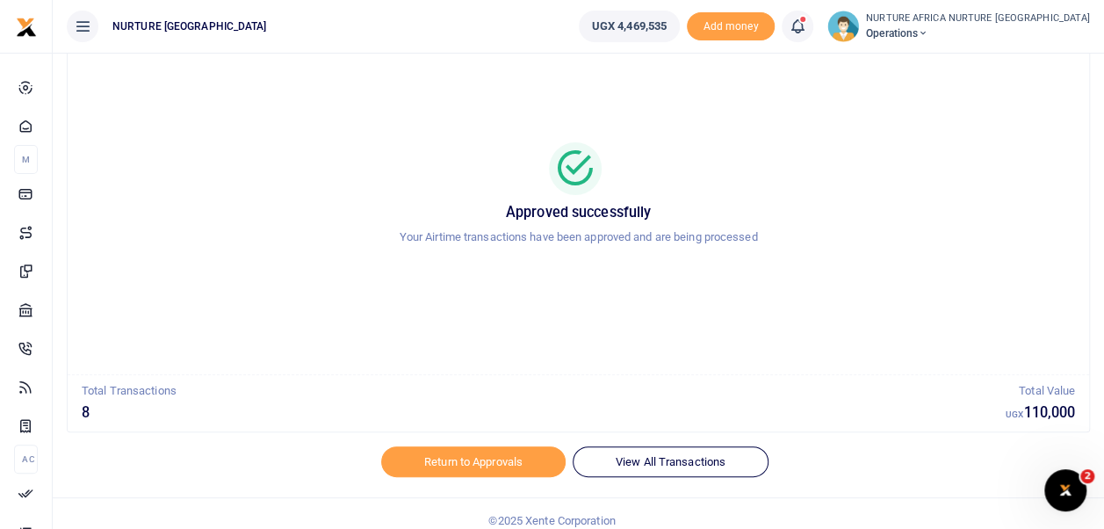
scroll to position [76, 0]
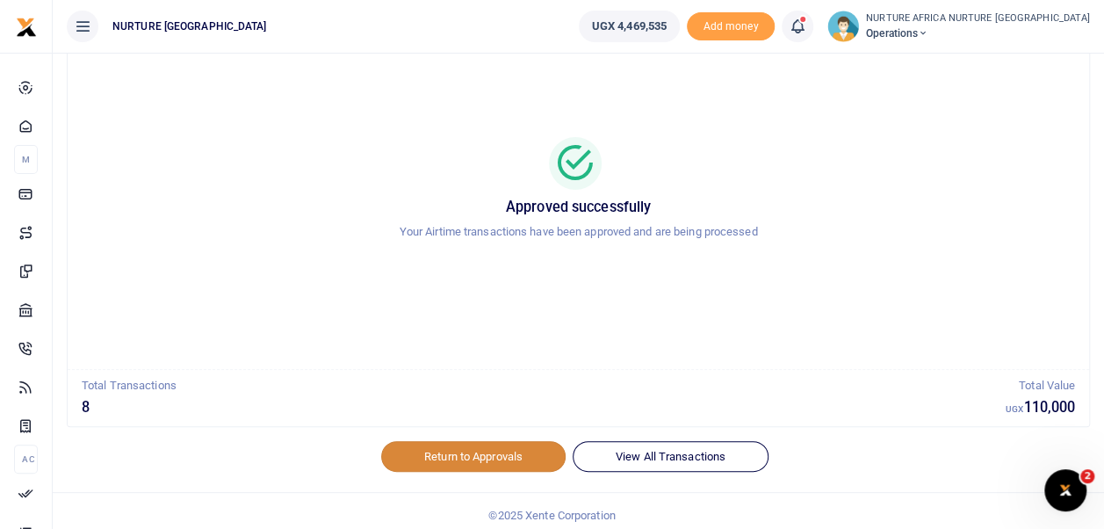
click at [506, 459] on link "Return to Approvals" at bounding box center [473, 456] width 184 height 30
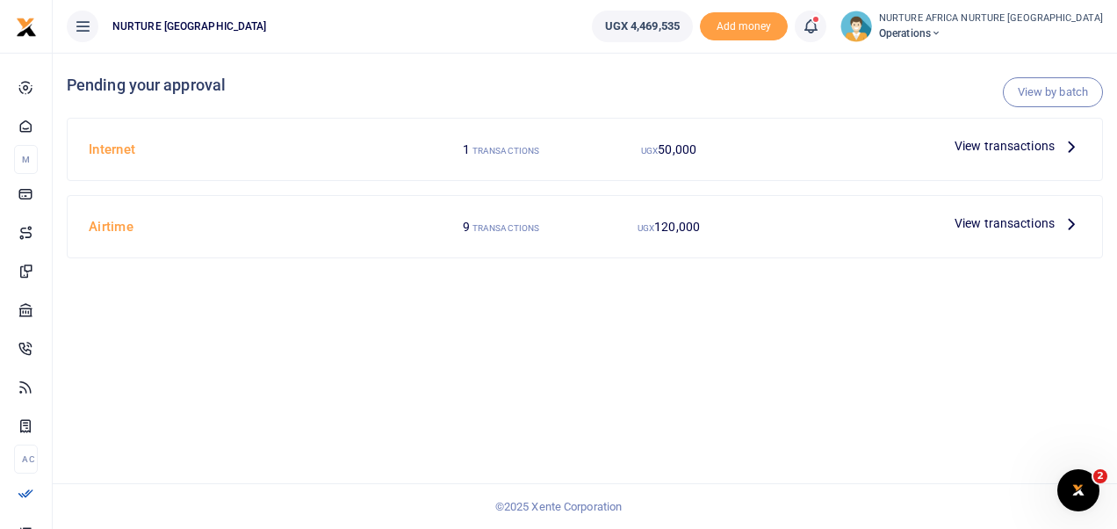
click at [1001, 227] on span "View transactions" at bounding box center [1005, 222] width 100 height 19
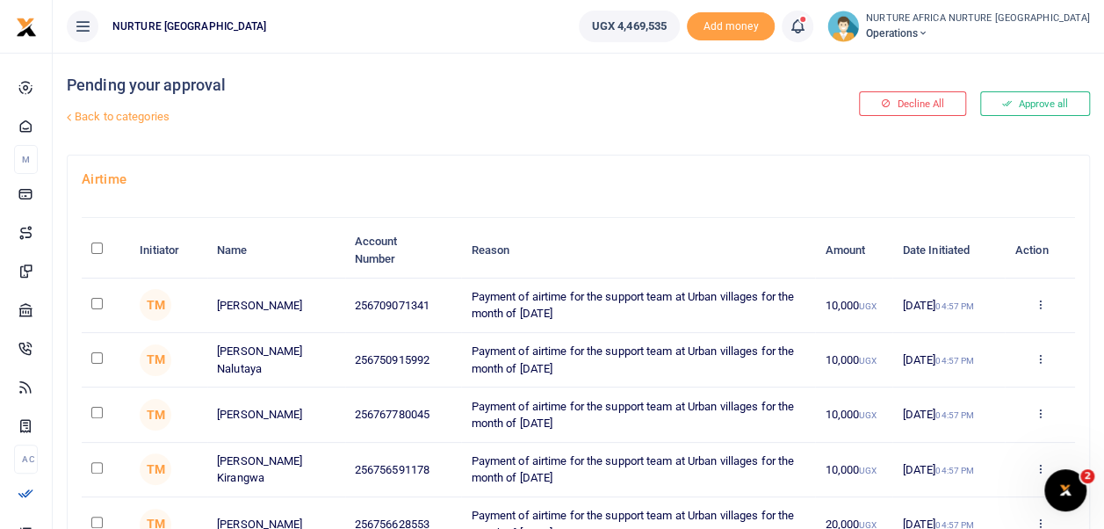
click at [93, 246] on input "\a \a : activate to sort column descending" at bounding box center [96, 247] width 11 height 11
checkbox input "true"
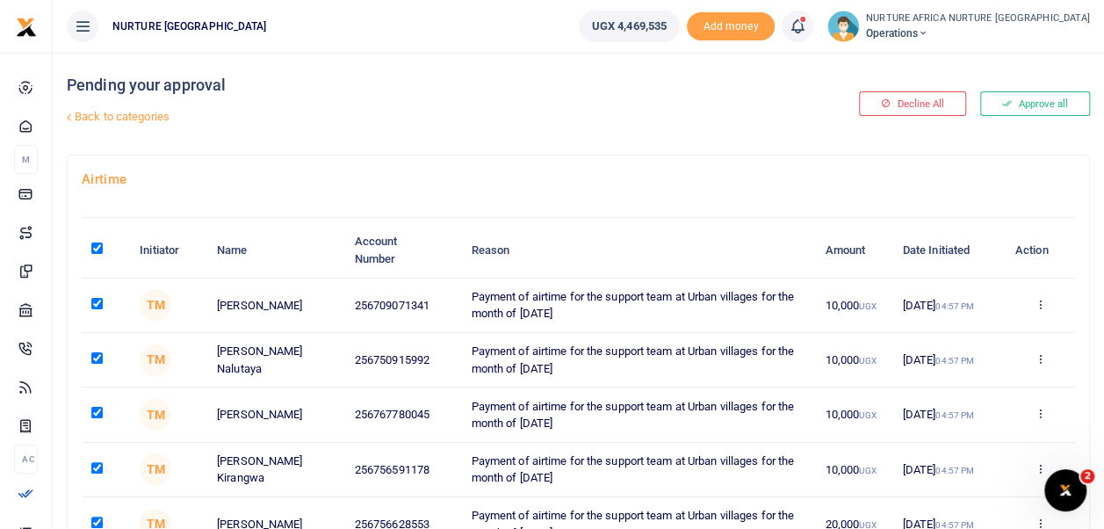
checkbox input "true"
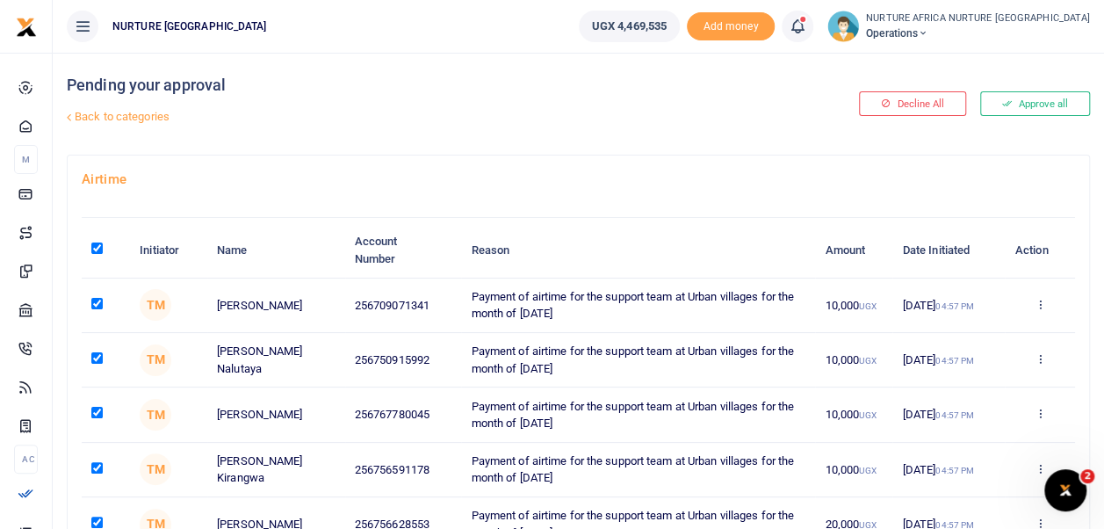
checkbox input "true"
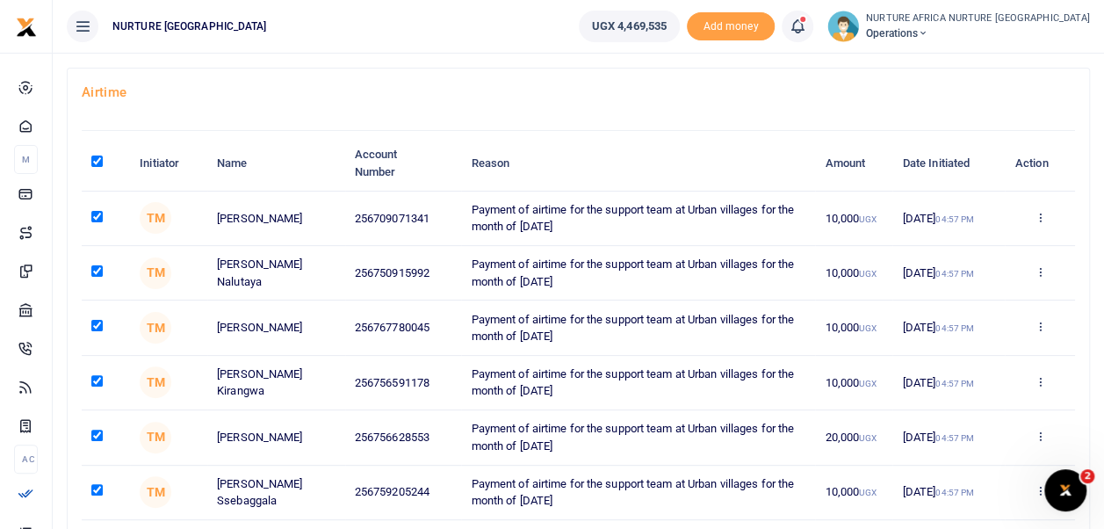
scroll to position [104, 0]
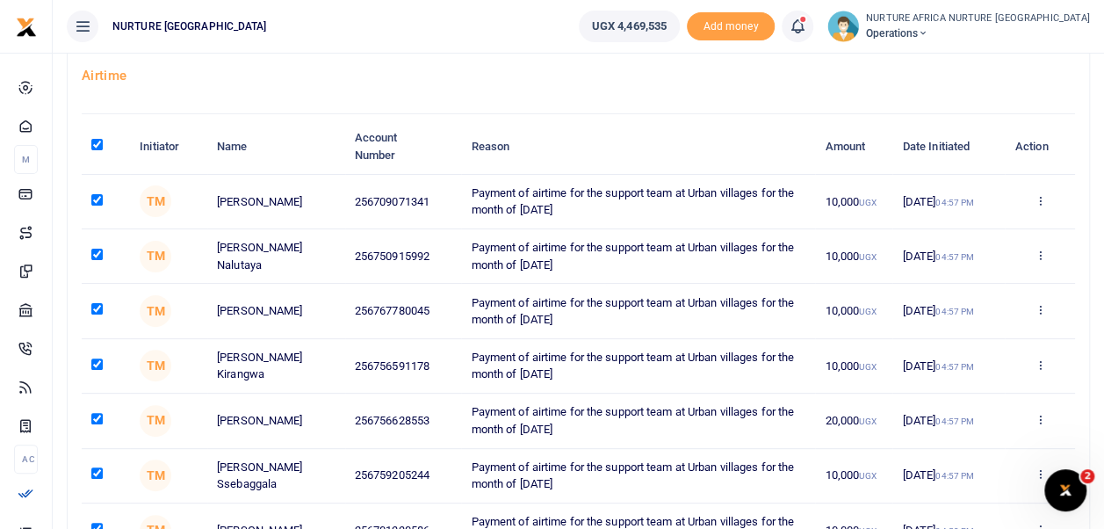
click at [97, 360] on input "checkbox" at bounding box center [96, 363] width 11 height 11
checkbox input "false"
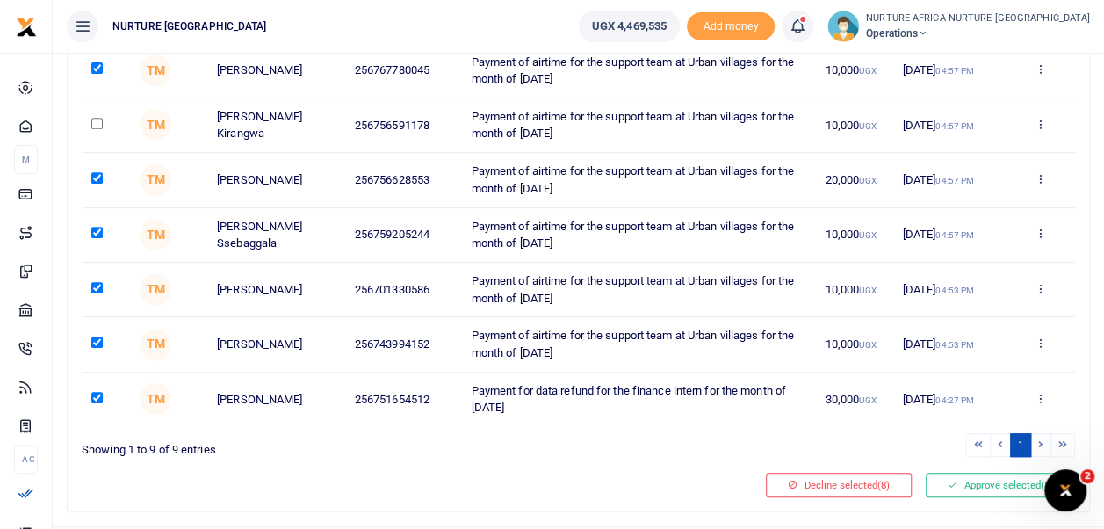
scroll to position [362, 0]
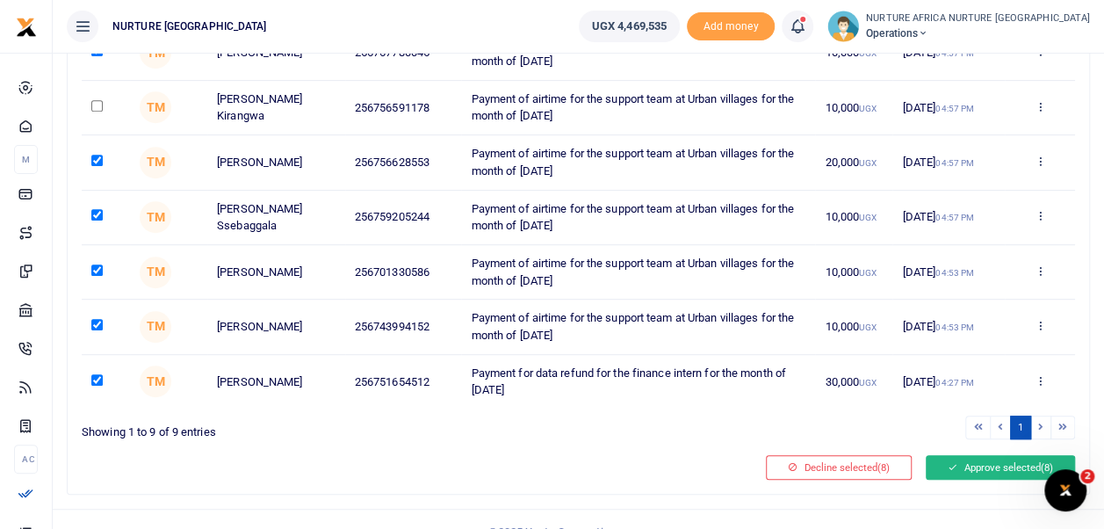
click at [994, 460] on button "Approve selected (8)" at bounding box center [1000, 467] width 149 height 25
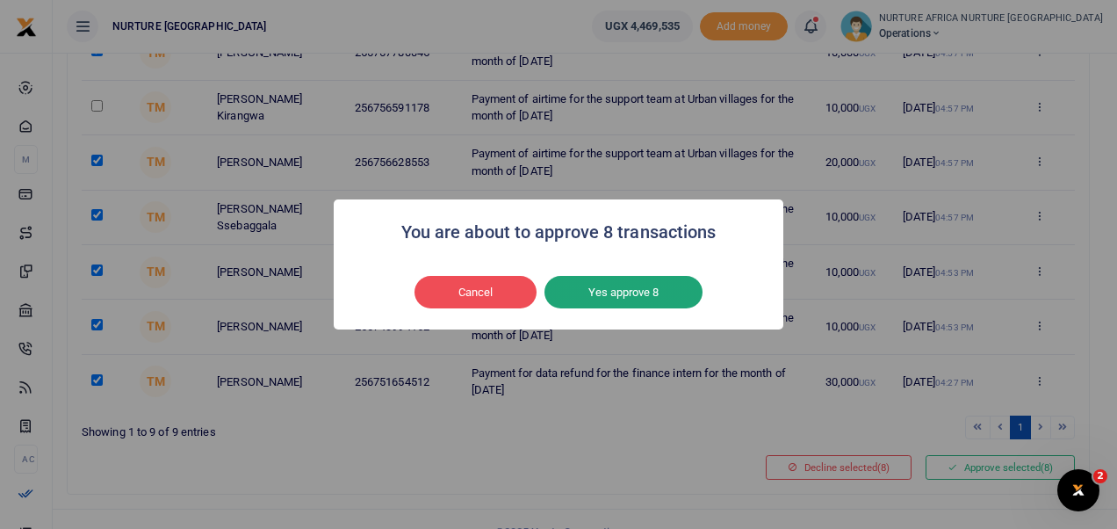
click at [648, 296] on button "Yes approve 8" at bounding box center [623, 292] width 158 height 33
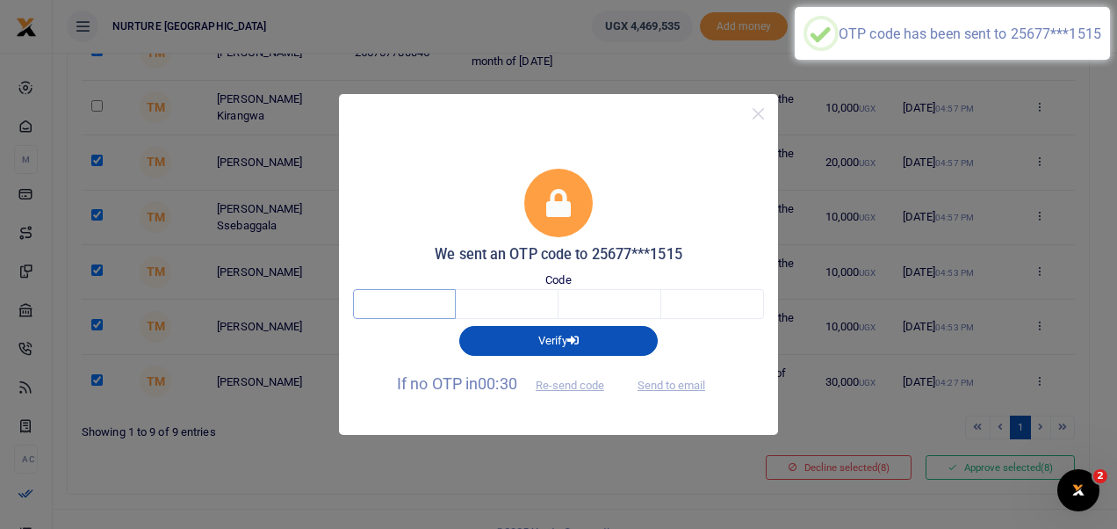
click at [423, 312] on input "text" at bounding box center [404, 304] width 103 height 30
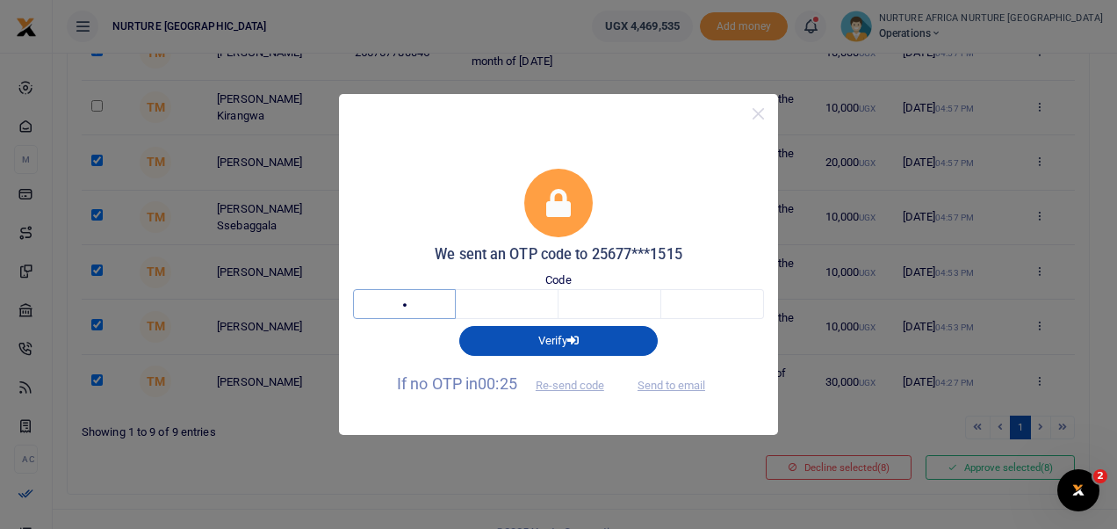
type input "3"
type input "1"
type input "6"
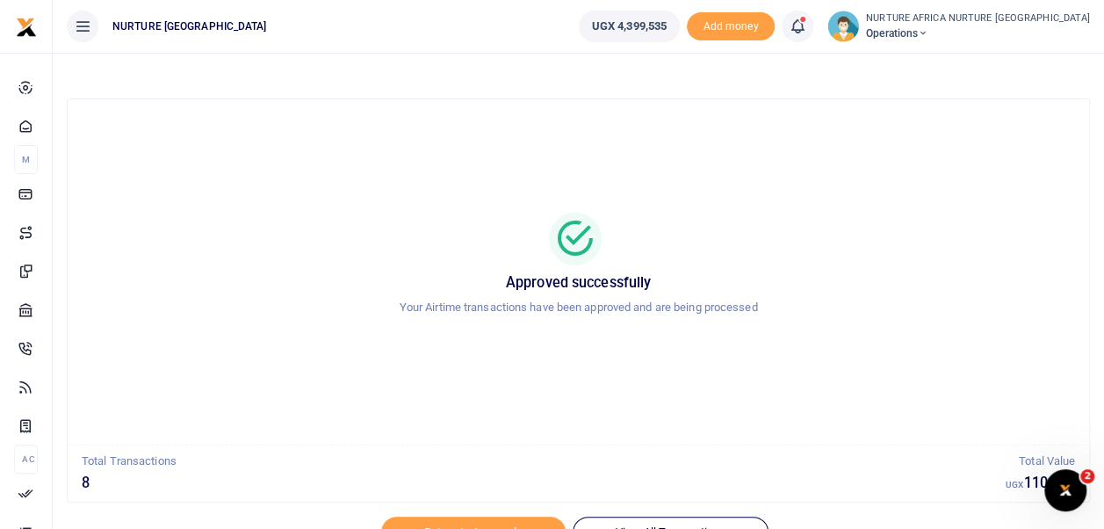
click at [806, 26] on icon at bounding box center [798, 26] width 18 height 19
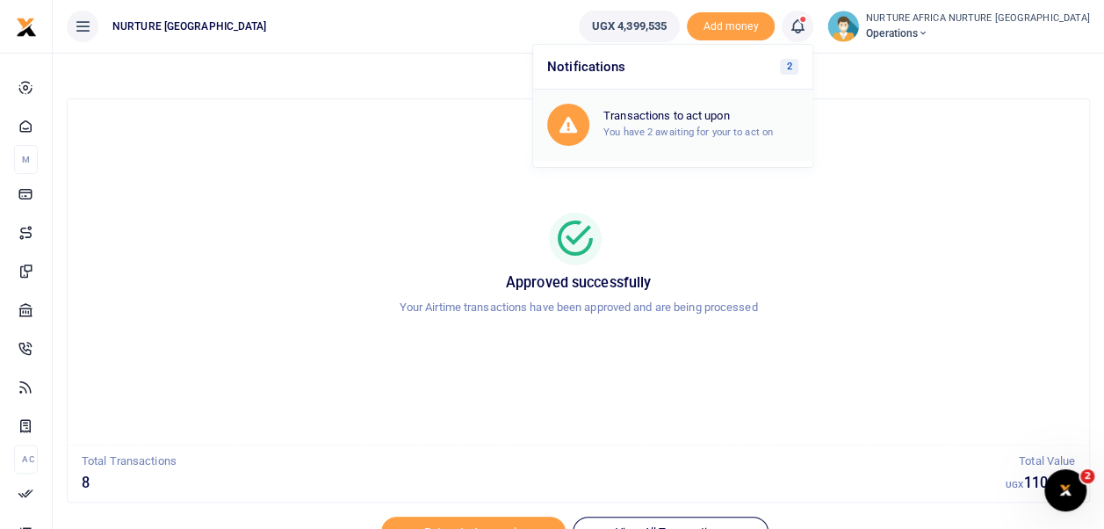
click at [759, 117] on h6 "Transactions to act upon" at bounding box center [700, 116] width 195 height 14
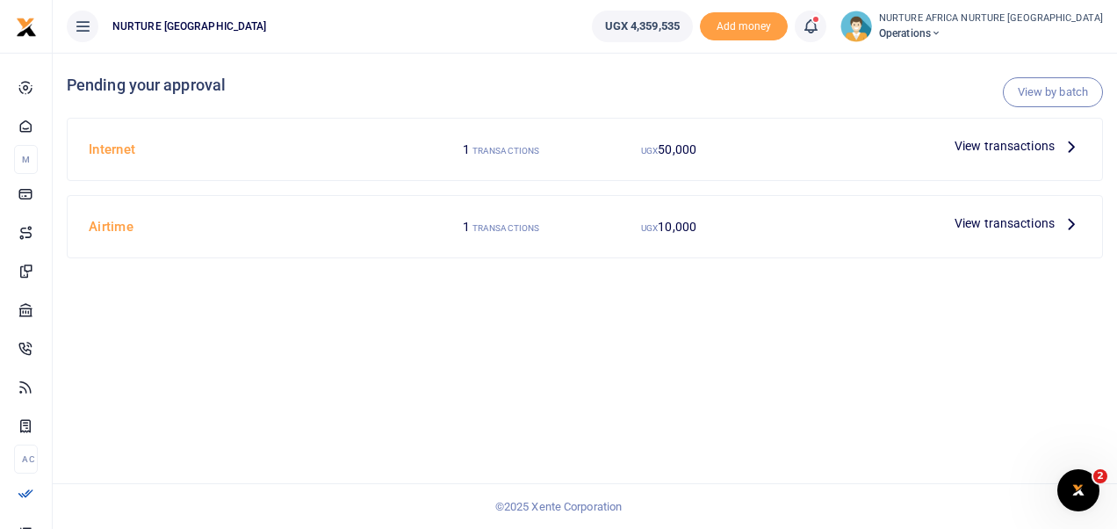
click at [988, 144] on span "View transactions" at bounding box center [1005, 145] width 100 height 19
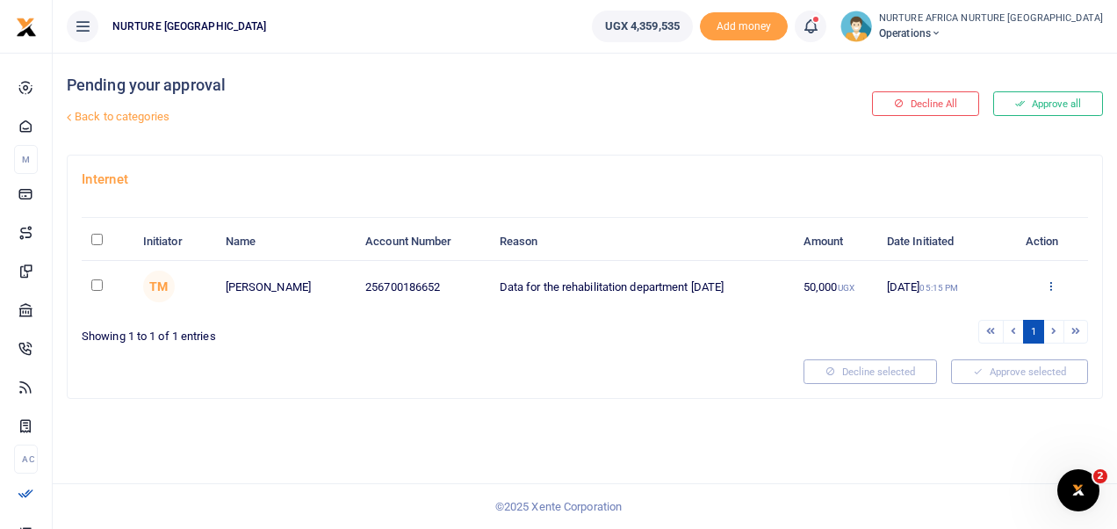
click at [1049, 279] on icon at bounding box center [1050, 285] width 11 height 12
click at [973, 317] on link "Approve" at bounding box center [986, 314] width 139 height 25
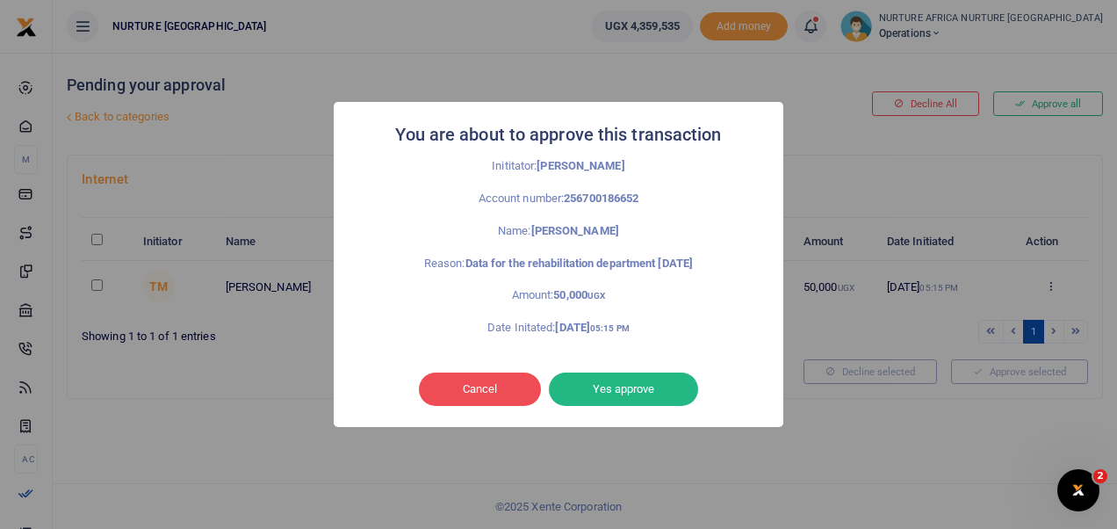
click at [660, 396] on button "Yes approve" at bounding box center [623, 388] width 149 height 33
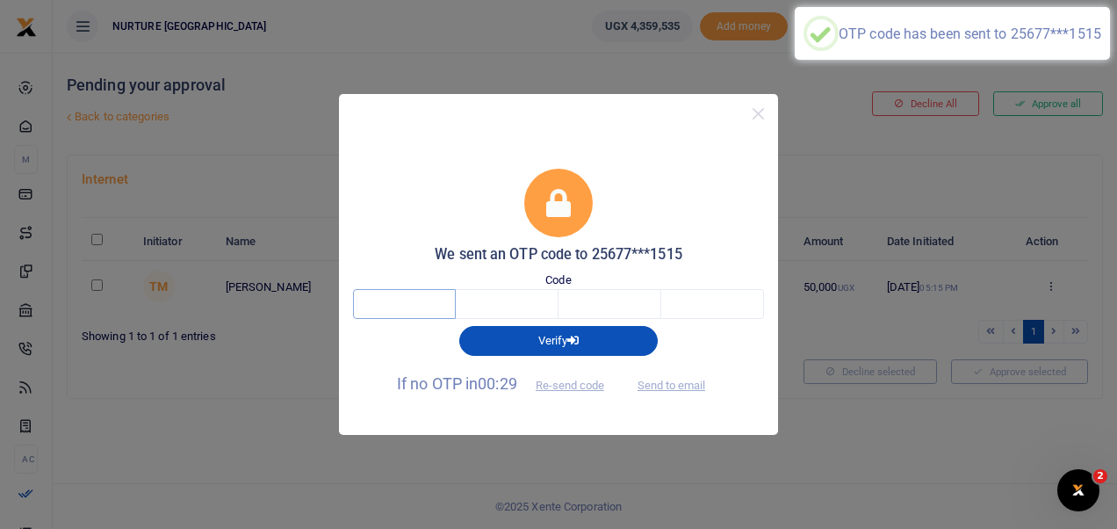
click at [378, 299] on input "text" at bounding box center [404, 304] width 103 height 30
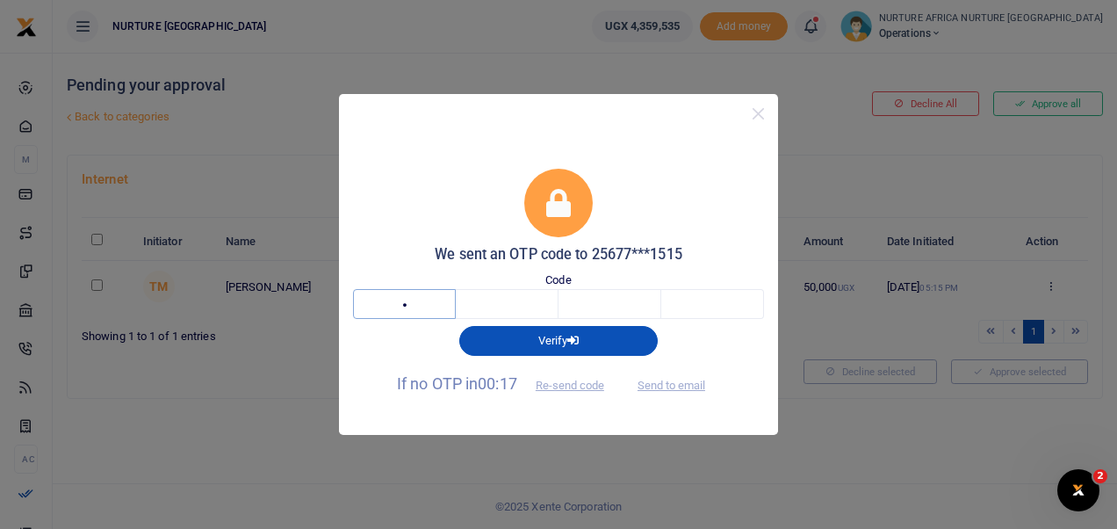
type input "6"
type input "2"
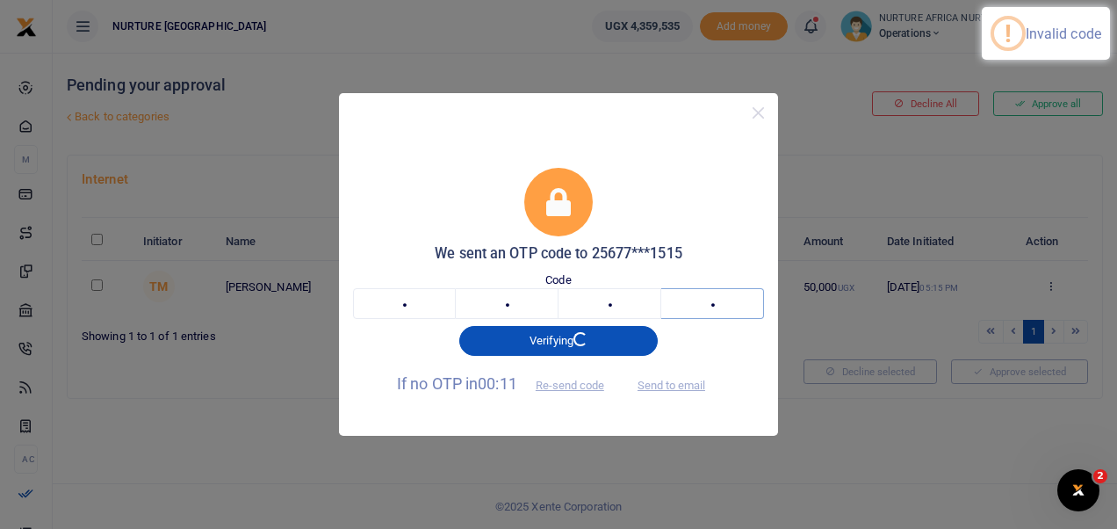
type input "2"
click at [414, 308] on input "6" at bounding box center [404, 303] width 103 height 30
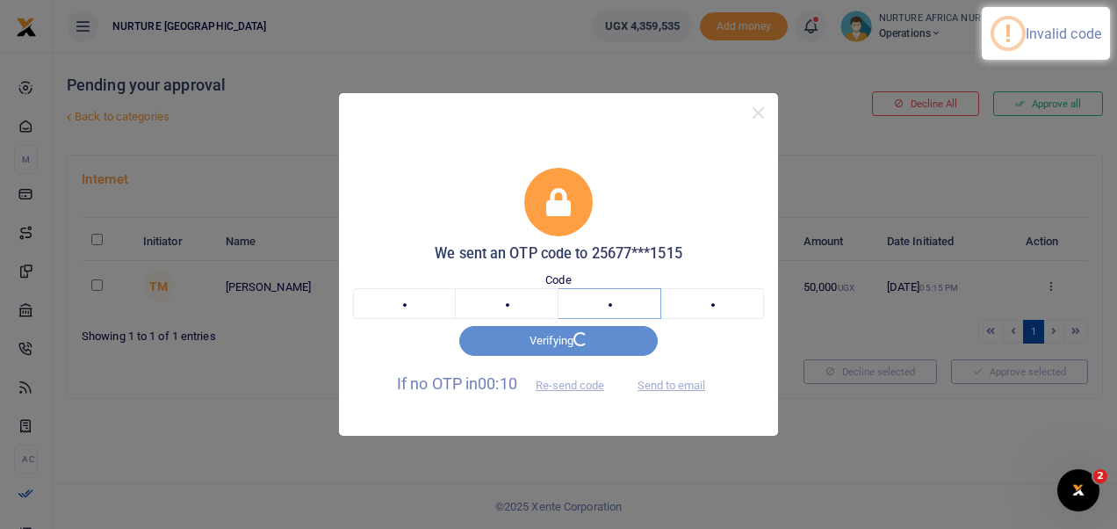
type input "7"
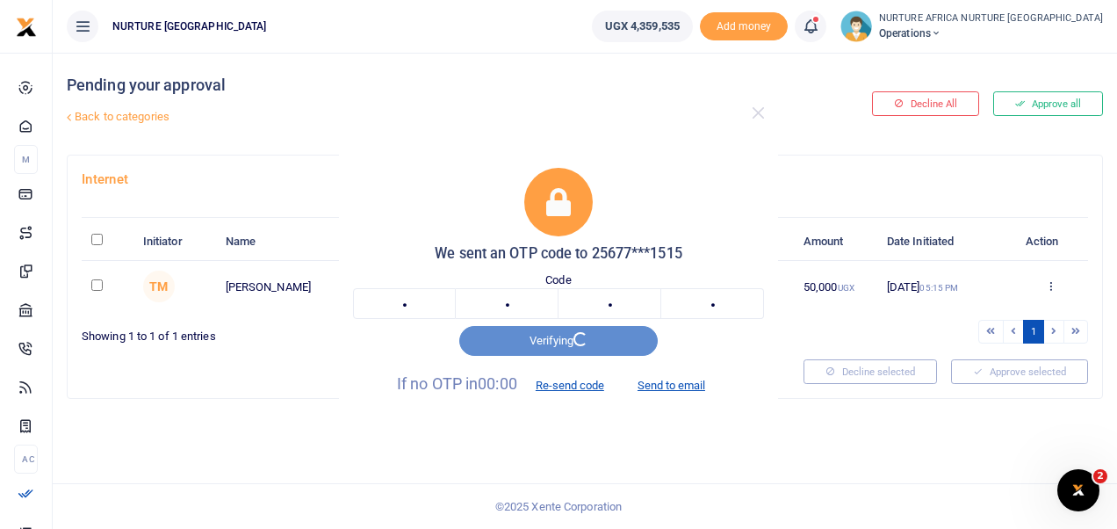
click at [1052, 284] on div "We sent an OTP code to 25677***1515 Code 6 6 7 2 6672 Verifying If no OTP in 00…" at bounding box center [558, 264] width 1117 height 529
click at [573, 382] on button "Re-send code" at bounding box center [570, 385] width 98 height 30
click at [625, 111] on div at bounding box center [558, 113] width 439 height 40
click at [875, 19] on div "We sent an OTP code to 25677***1515 Code 6 6 7 2 6672 Verifying If no OTP in 00…" at bounding box center [558, 264] width 1117 height 529
click at [641, 460] on div "We sent an OTP code to 25677***1515 Code 6 6 7 2 6672 Verifying If no OTP in 00…" at bounding box center [558, 264] width 1117 height 529
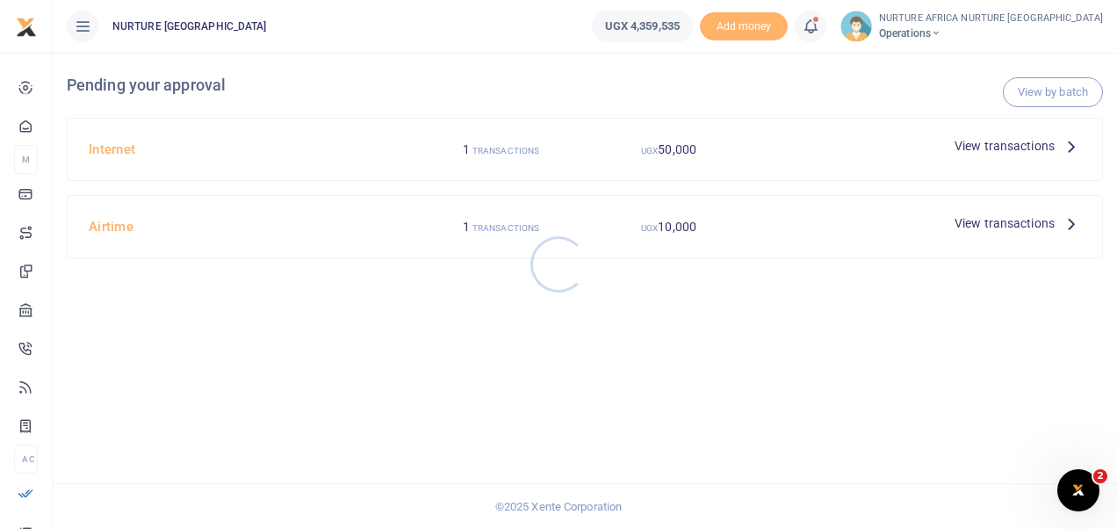
click at [620, 427] on div at bounding box center [558, 264] width 1117 height 529
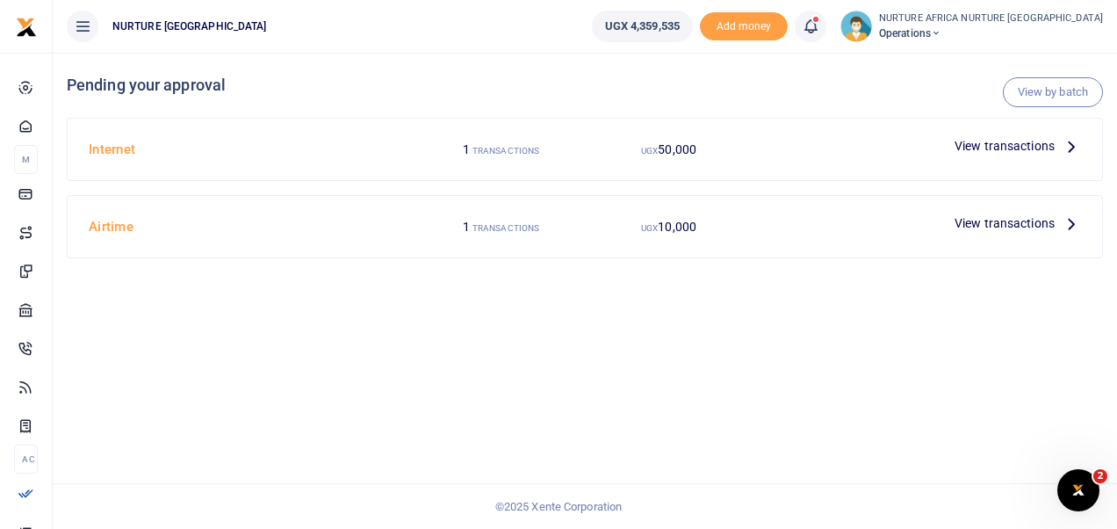
click at [1019, 142] on span "View transactions" at bounding box center [1005, 145] width 100 height 19
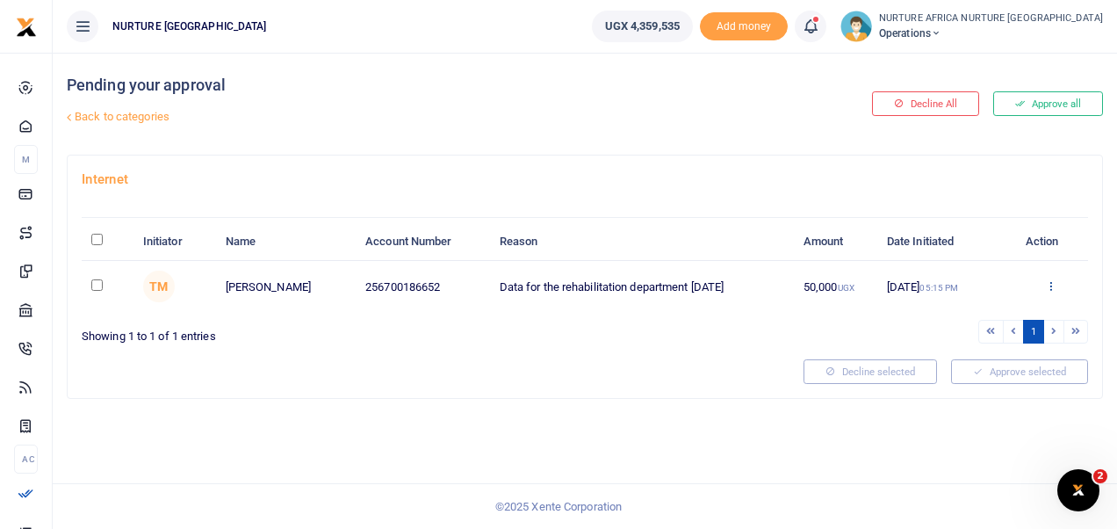
click at [1050, 284] on icon at bounding box center [1050, 285] width 11 height 12
click at [997, 314] on link "Approve" at bounding box center [986, 314] width 139 height 25
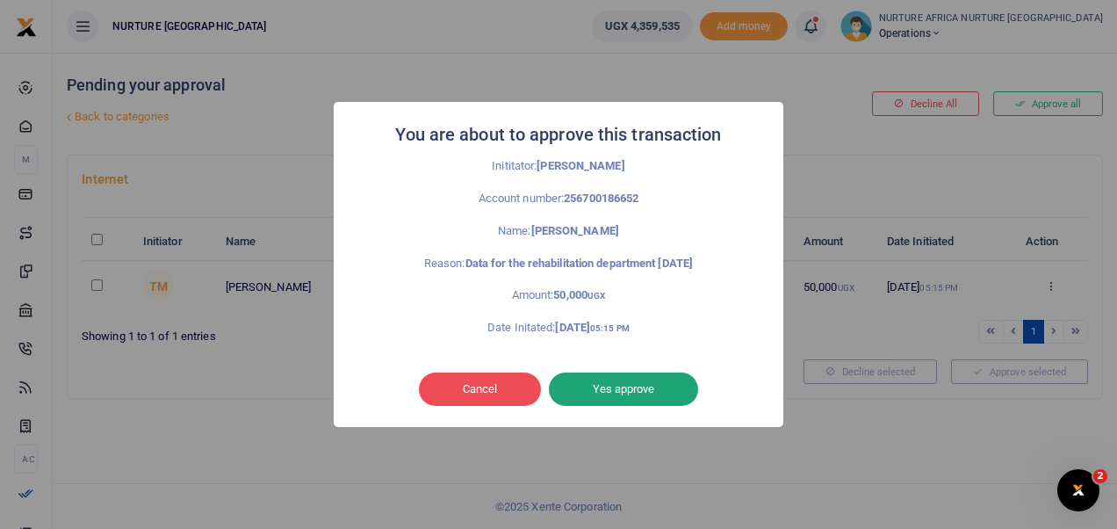
click at [645, 387] on button "Yes approve" at bounding box center [623, 388] width 149 height 33
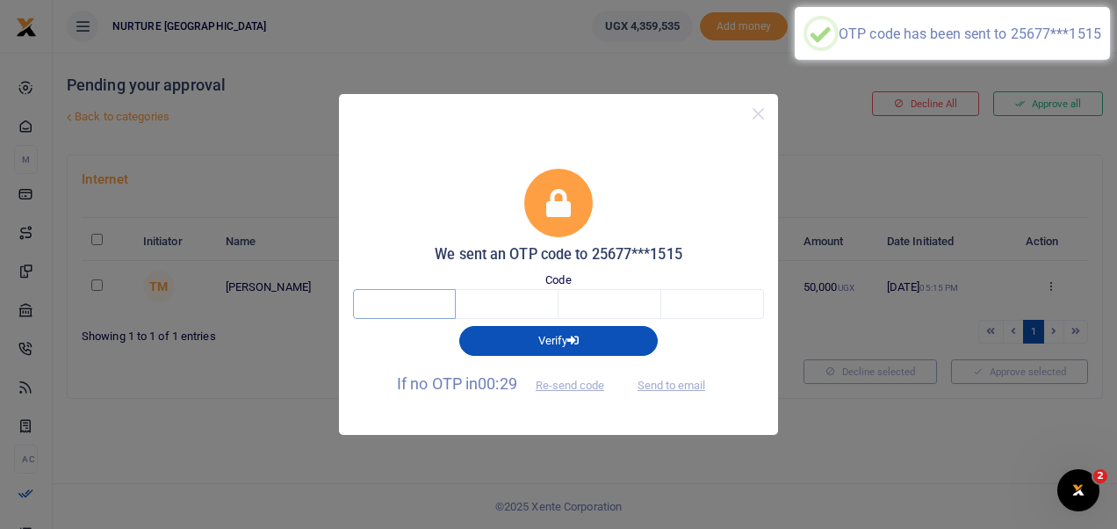
click at [393, 302] on input "text" at bounding box center [404, 304] width 103 height 30
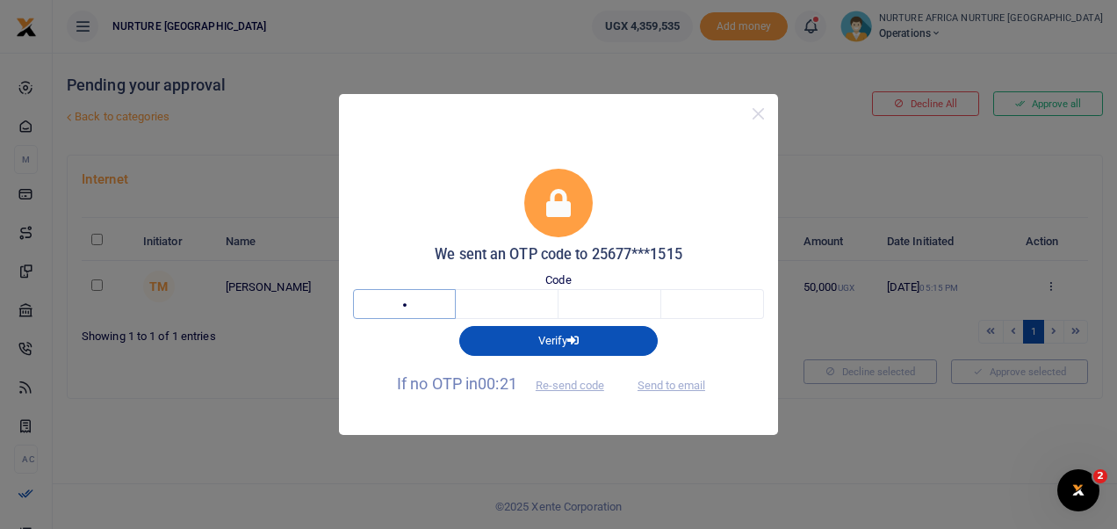
type input "4"
type input "5"
type input "0"
type input "2"
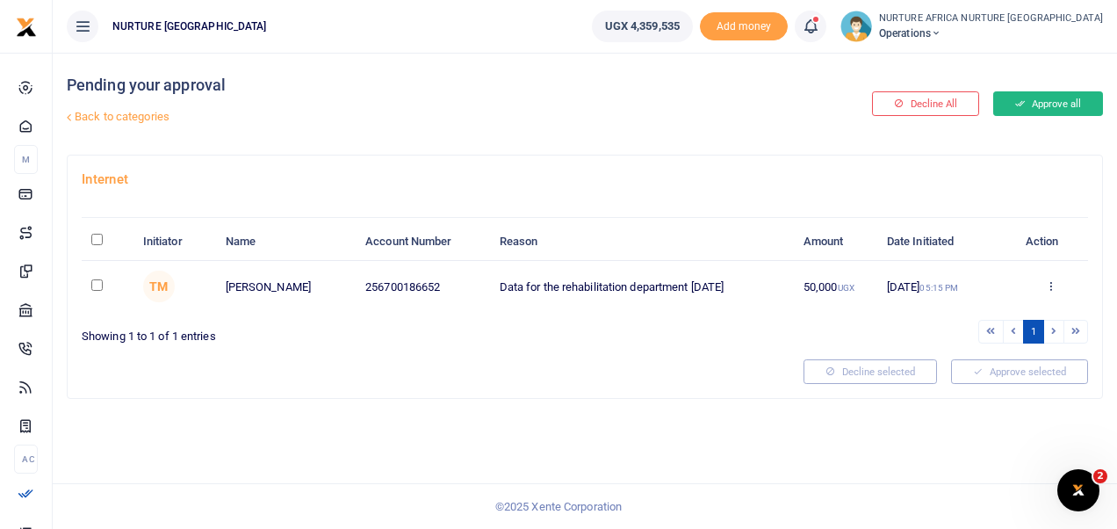
click at [1019, 101] on icon at bounding box center [1020, 103] width 10 height 12
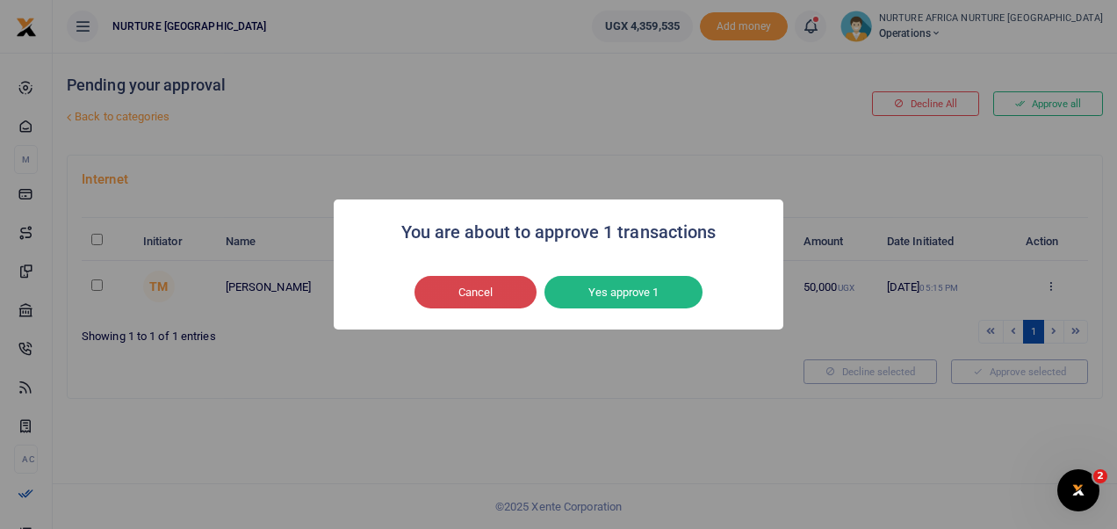
click at [472, 288] on button "Cancel" at bounding box center [475, 292] width 122 height 33
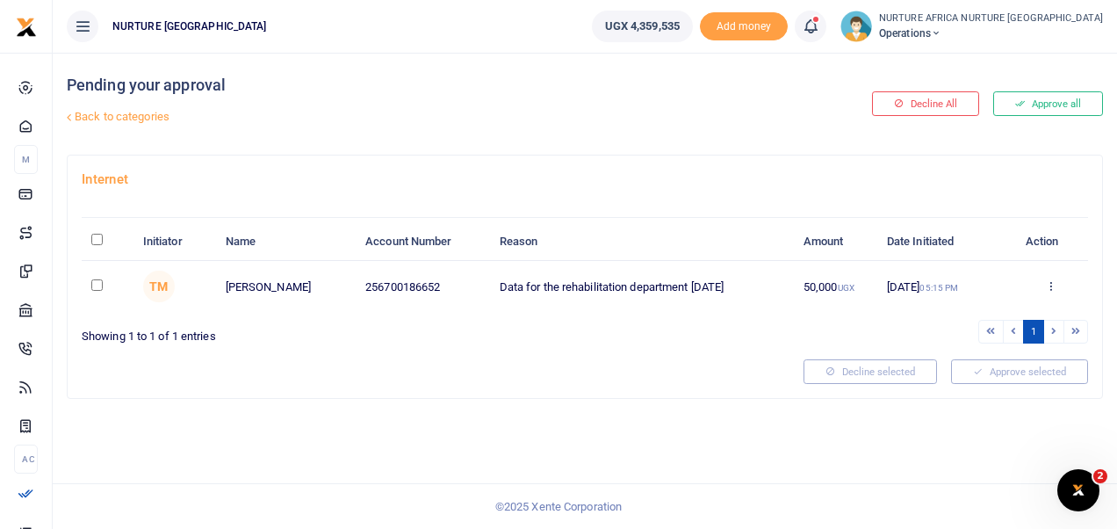
click at [621, 349] on div "Internet Initiator Name Account Number Reason Amount Date Initiated Action TM T…" at bounding box center [585, 275] width 1034 height 241
click at [819, 26] on span at bounding box center [819, 26] width 0 height 0
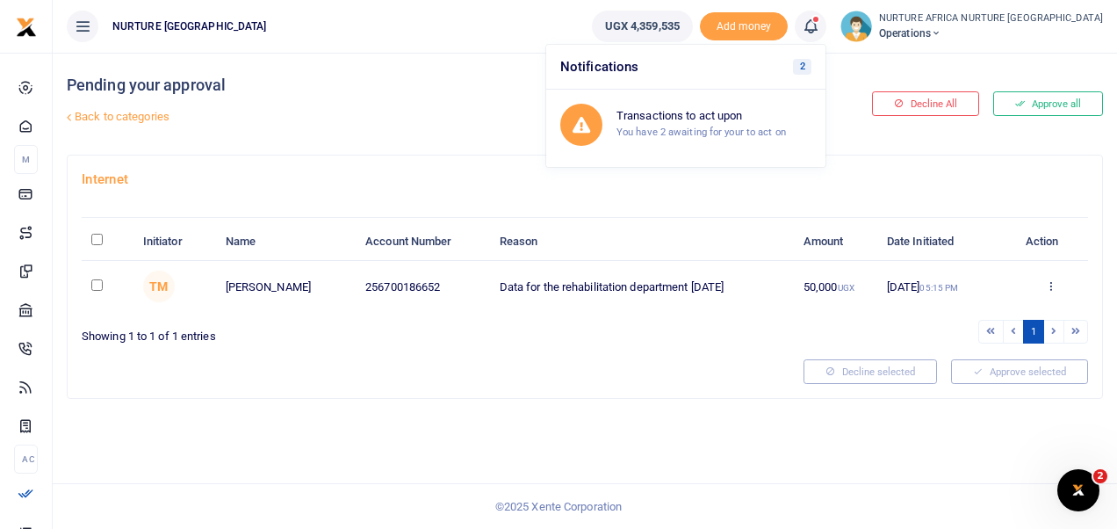
click at [669, 203] on div at bounding box center [585, 210] width 1006 height 15
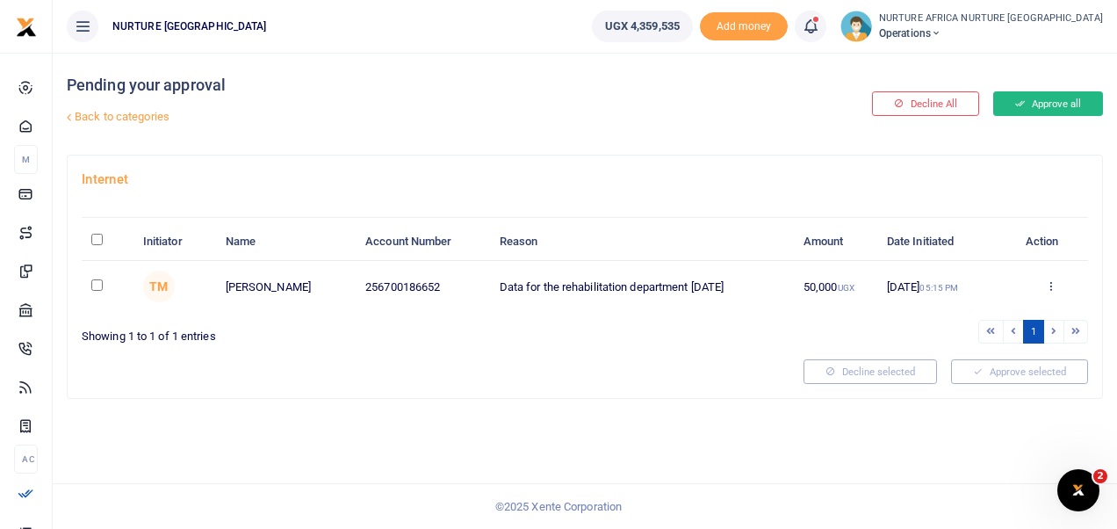
click at [1036, 105] on button "Approve all" at bounding box center [1048, 103] width 110 height 25
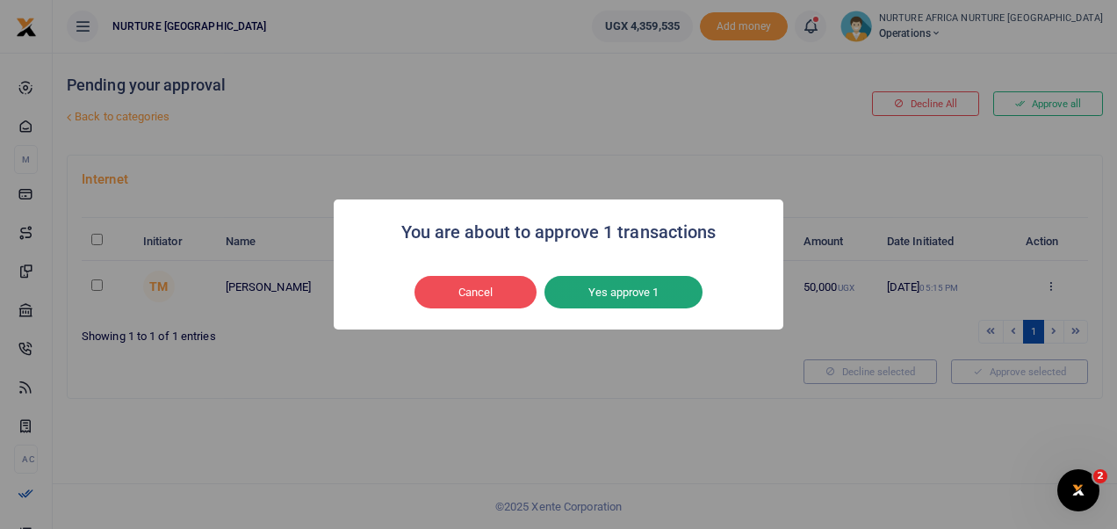
click at [645, 307] on button "Yes approve 1" at bounding box center [623, 292] width 158 height 33
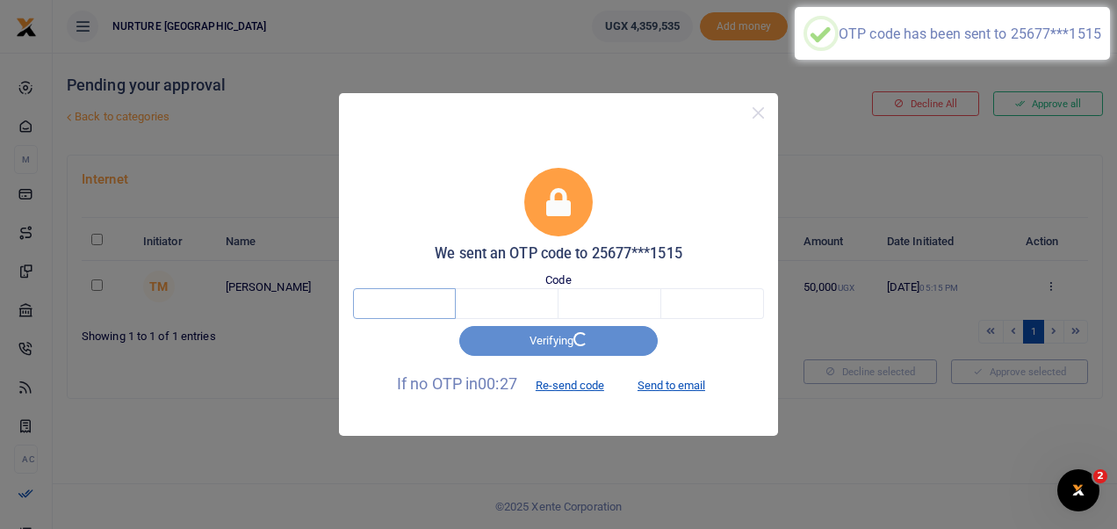
click at [406, 303] on input "text" at bounding box center [404, 303] width 103 height 30
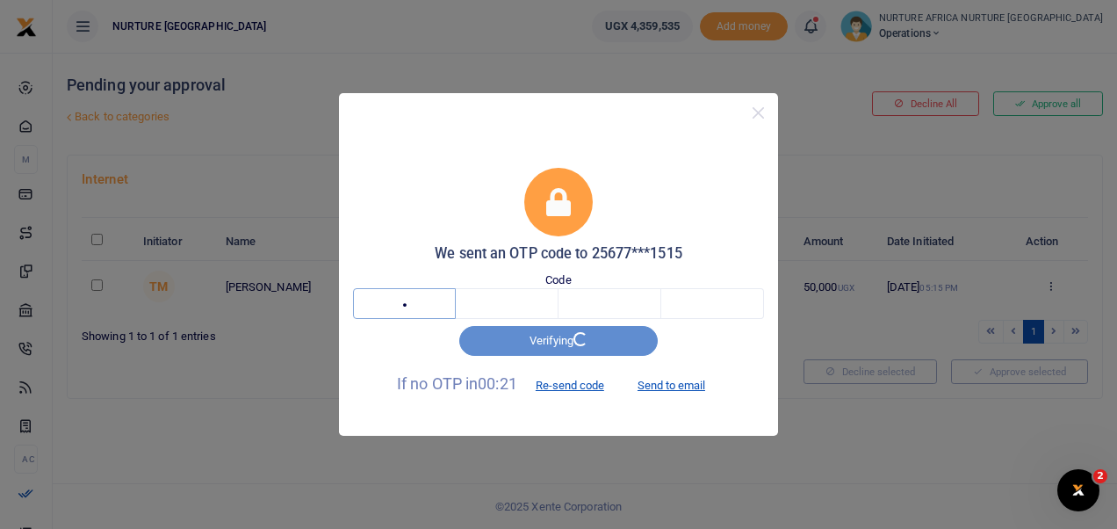
type input "6"
type input "2"
